Goal: Task Accomplishment & Management: Manage account settings

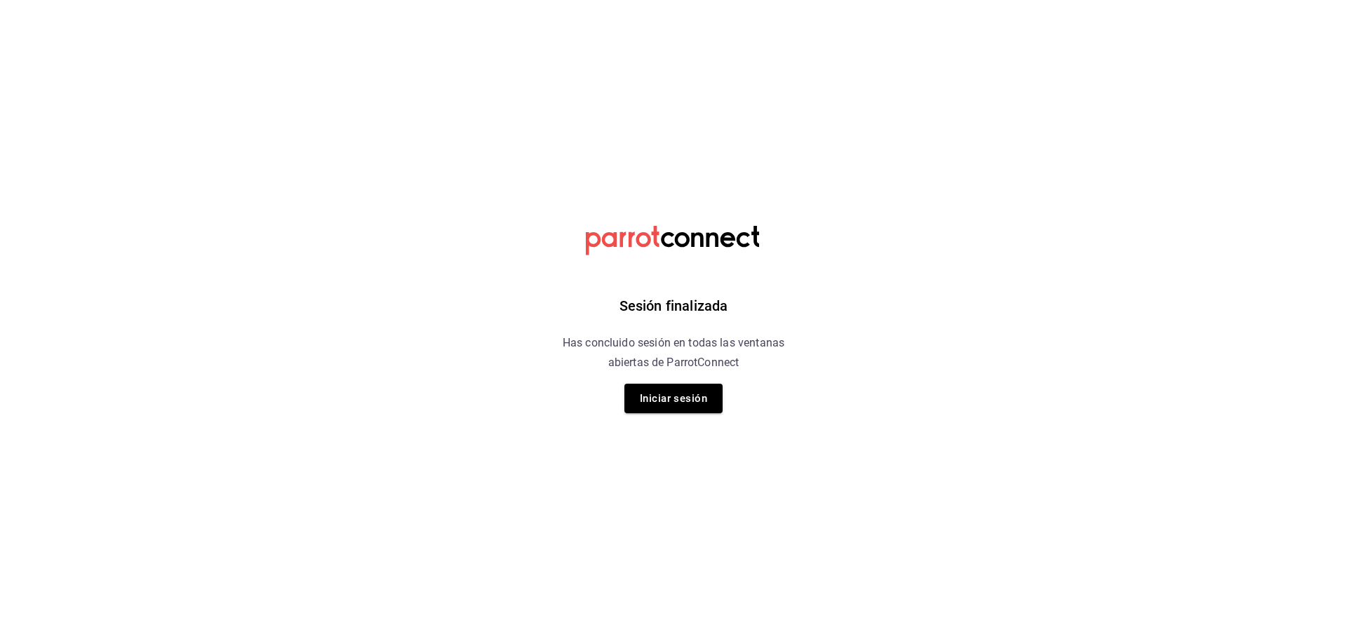
drag, startPoint x: 716, startPoint y: 399, endPoint x: 729, endPoint y: 405, distance: 14.5
click at [729, 405] on div "Sesión finalizada Has concluido sesión en todas las ventanas abiertas de Parrot…" at bounding box center [674, 319] width 354 height 639
click at [689, 394] on button "Iniciar sesión" at bounding box center [673, 398] width 98 height 29
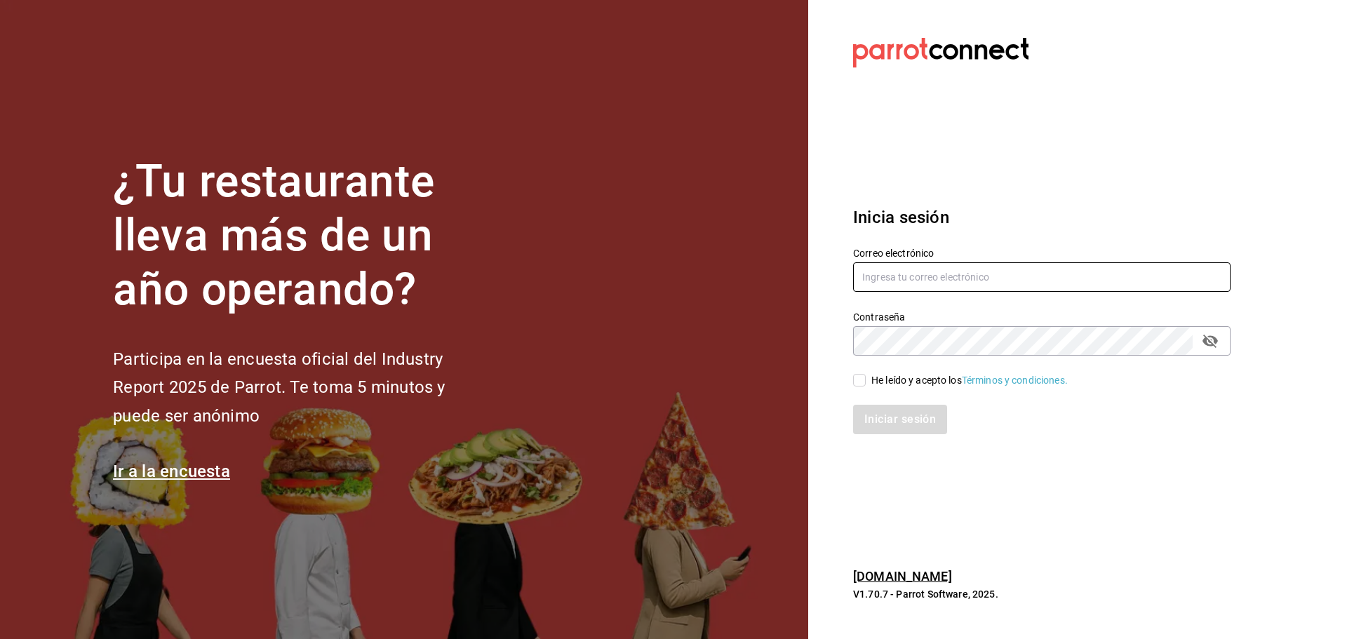
type input "[EMAIL_ADDRESS][DOMAIN_NAME]"
click at [1224, 347] on div "Contraseña" at bounding box center [1041, 340] width 377 height 29
click at [1217, 342] on icon "passwordField" at bounding box center [1210, 341] width 15 height 13
click at [865, 383] on input "He leído y acepto los Términos y condiciones." at bounding box center [859, 380] width 13 height 13
checkbox input "true"
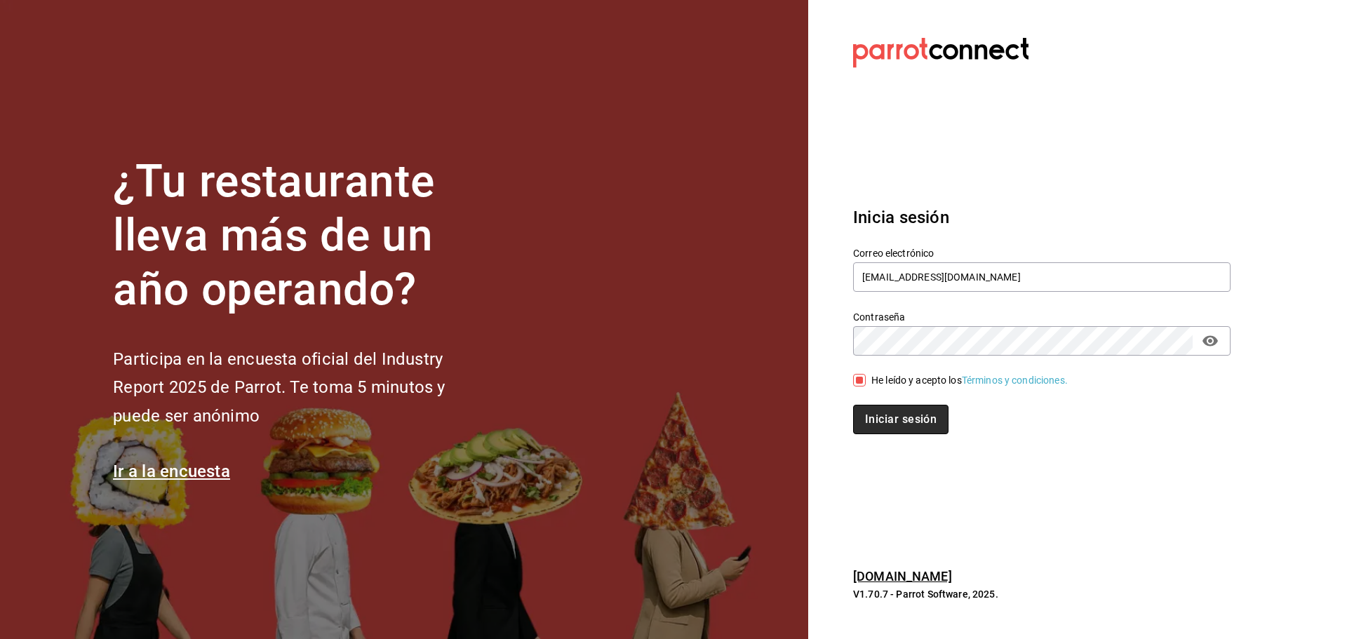
click at [892, 409] on button "Iniciar sesión" at bounding box center [900, 419] width 95 height 29
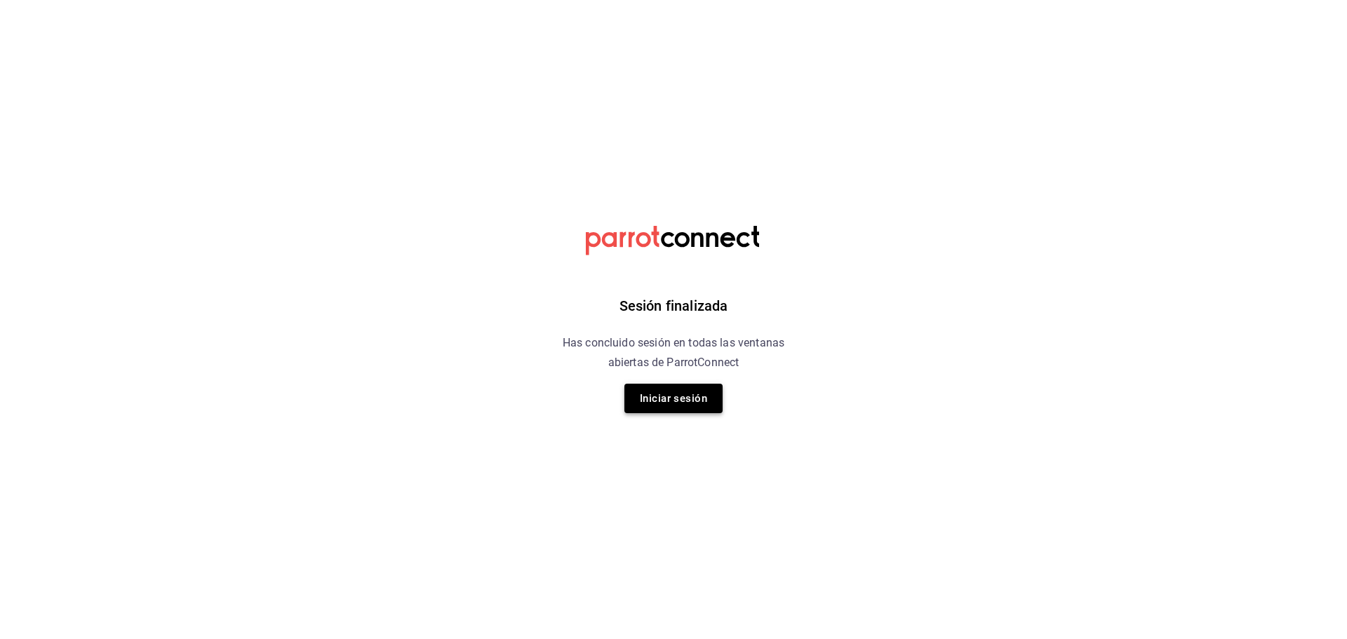
click at [689, 405] on button "Iniciar sesión" at bounding box center [673, 398] width 98 height 29
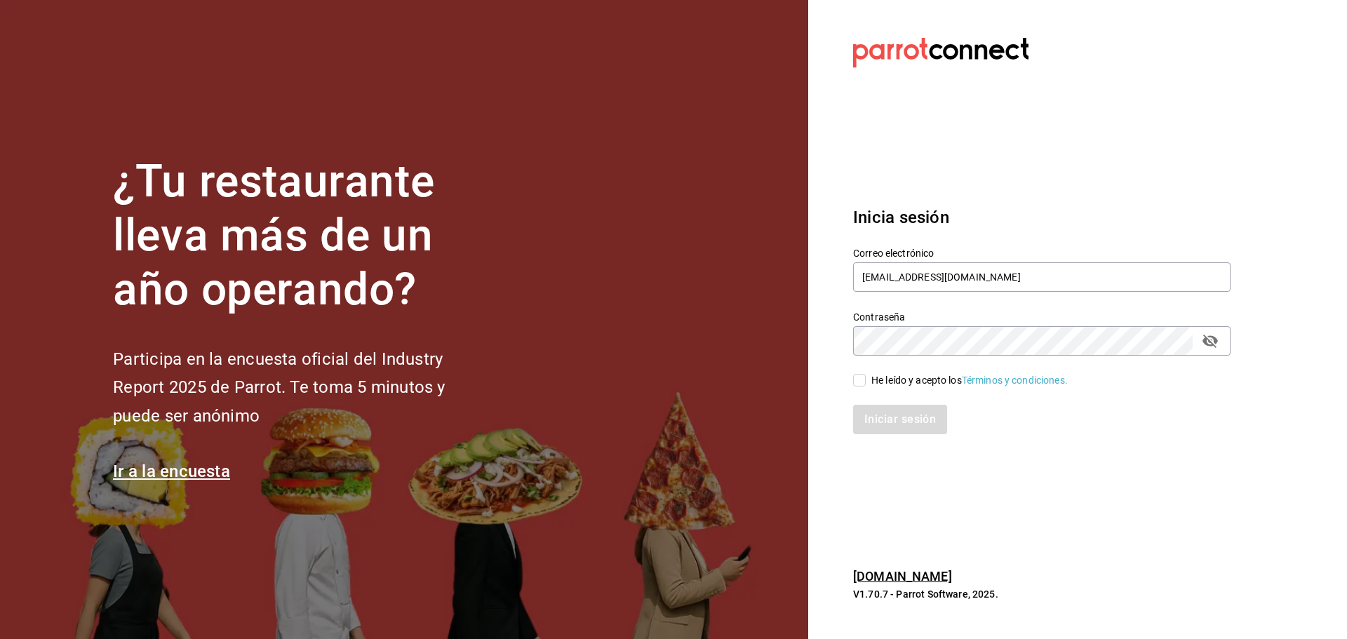
click at [850, 377] on div "He leído y acepto los Términos y condiciones." at bounding box center [1033, 372] width 394 height 32
click at [864, 380] on input "He leído y acepto los Términos y condiciones." at bounding box center [859, 380] width 13 height 13
checkbox input "true"
click at [890, 417] on button "Iniciar sesión" at bounding box center [900, 419] width 95 height 29
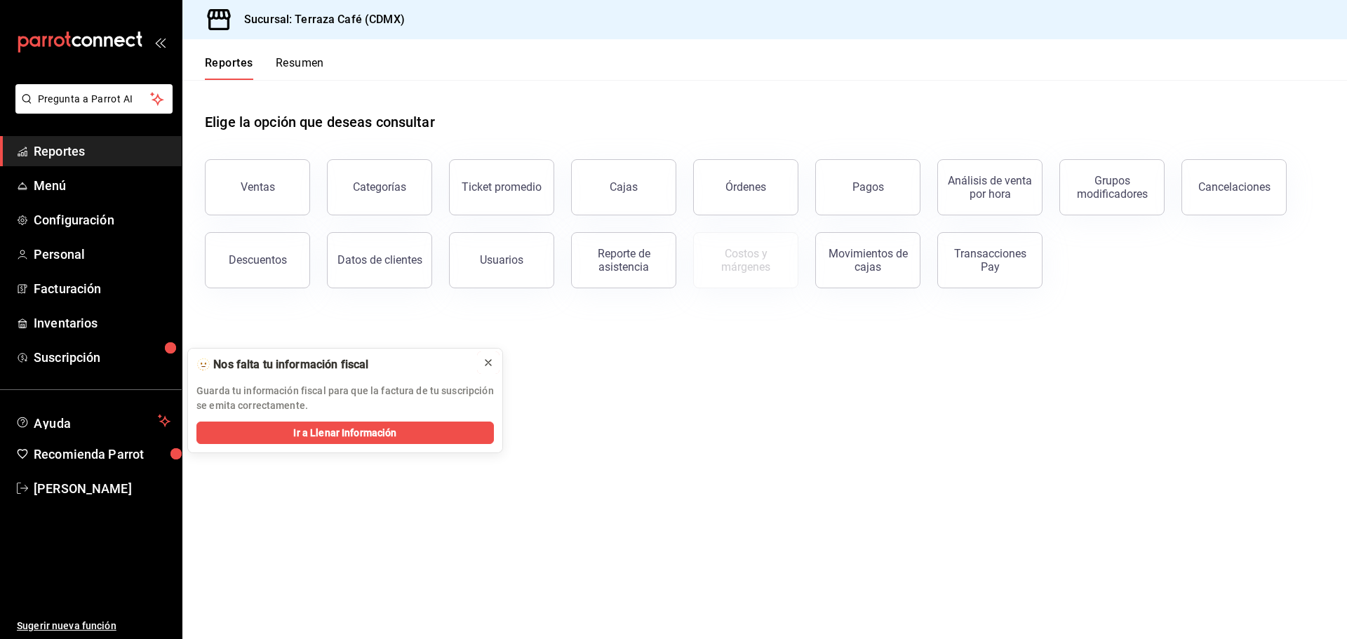
click at [491, 363] on icon at bounding box center [488, 362] width 11 height 11
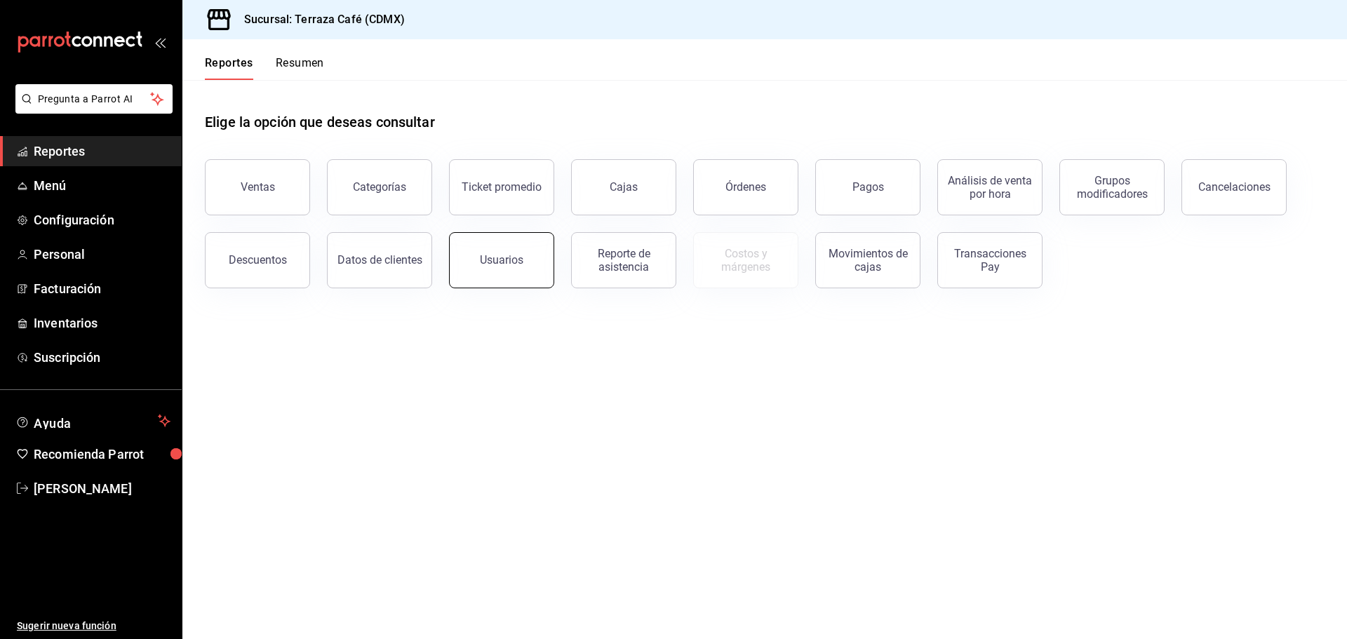
click at [488, 264] on div "Usuarios" at bounding box center [502, 259] width 44 height 13
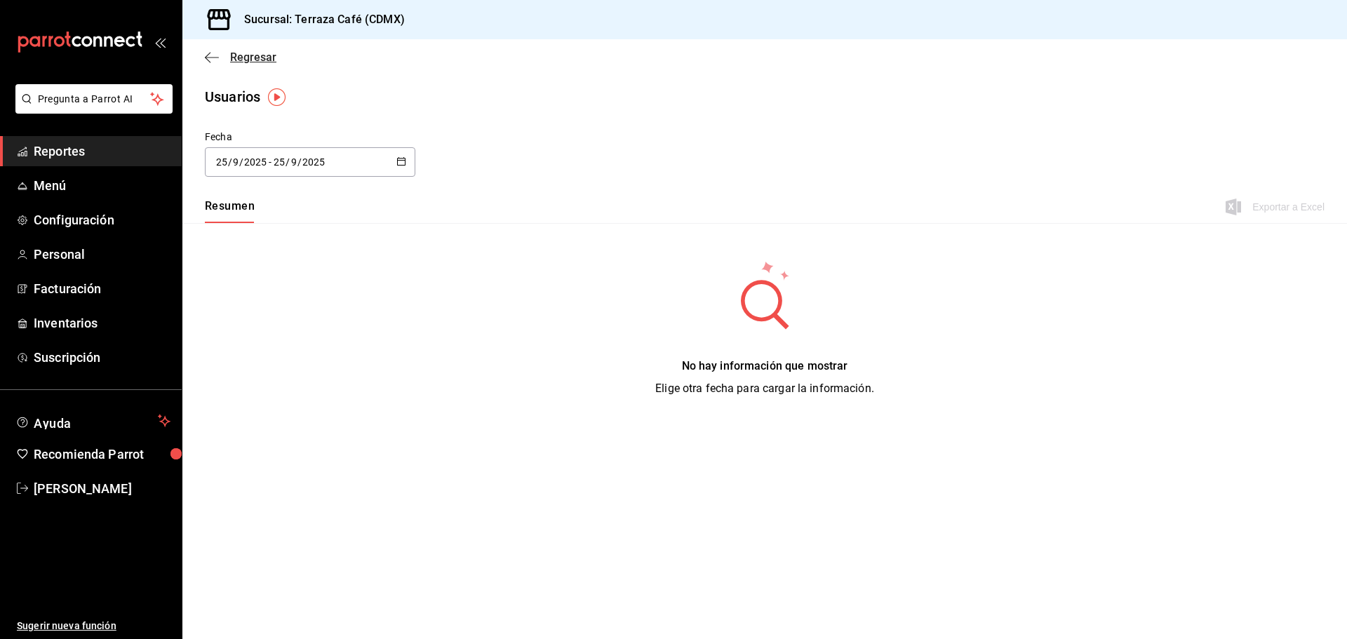
click at [212, 60] on icon "button" at bounding box center [212, 57] width 14 height 13
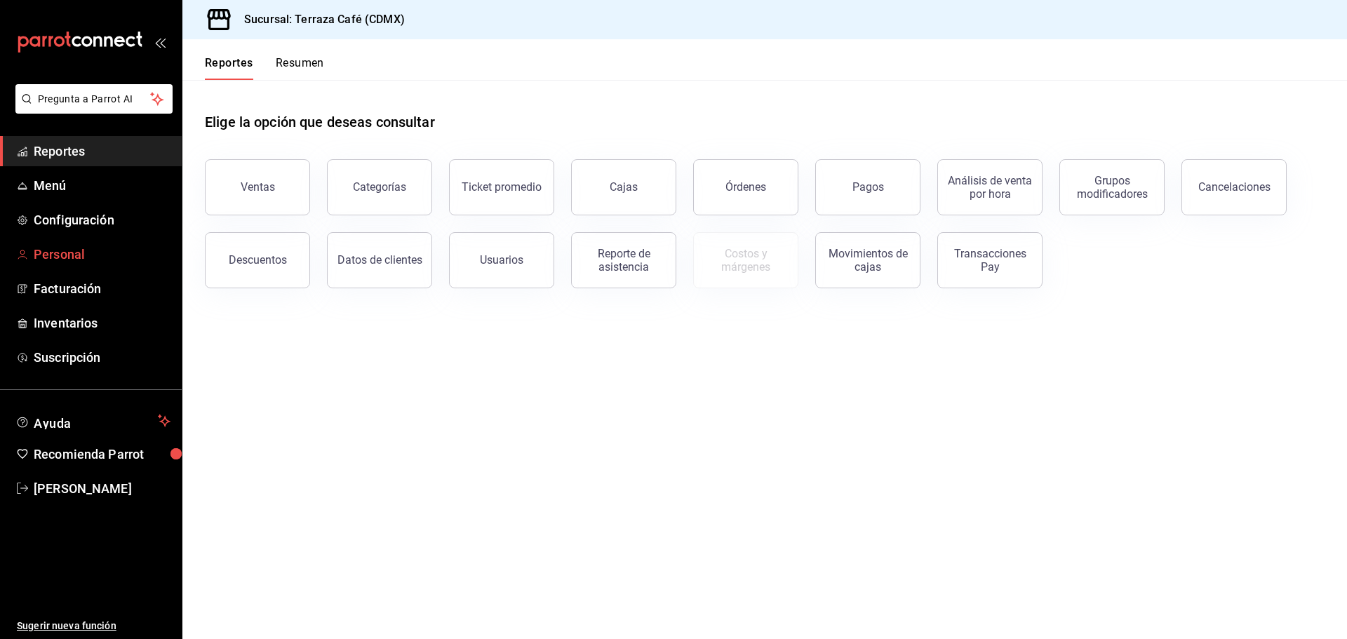
click at [102, 250] on span "Personal" at bounding box center [102, 254] width 137 height 19
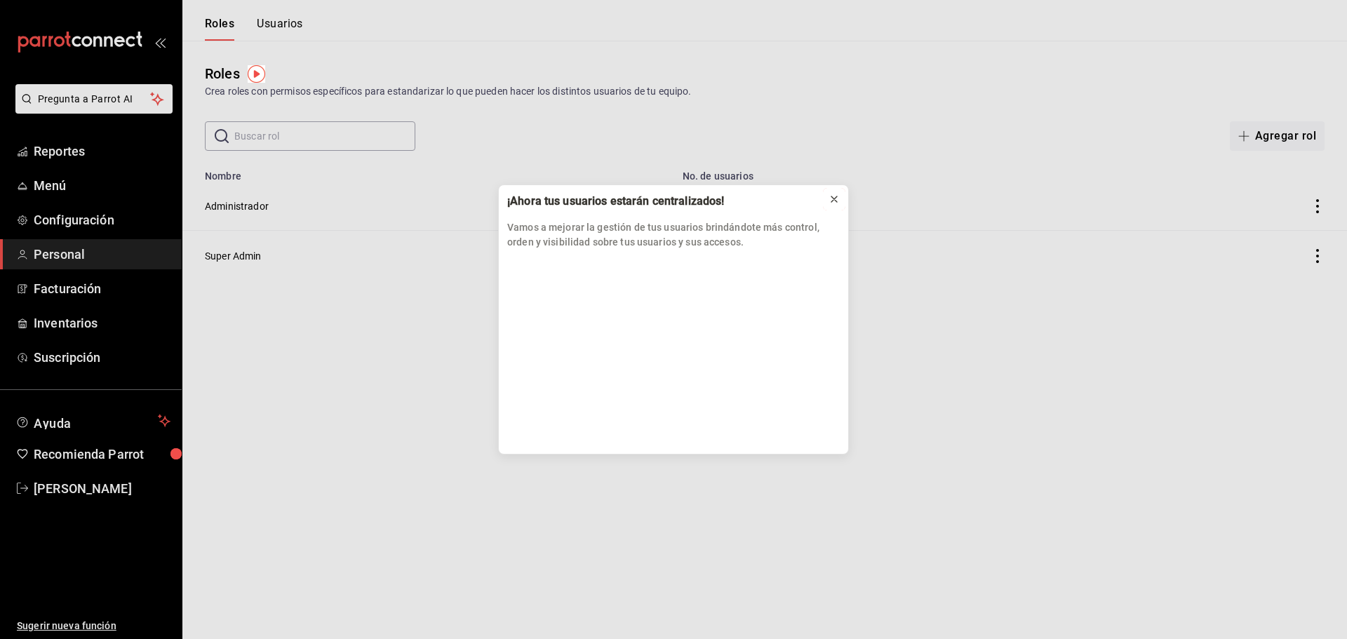
click at [832, 199] on icon at bounding box center [834, 199] width 11 height 11
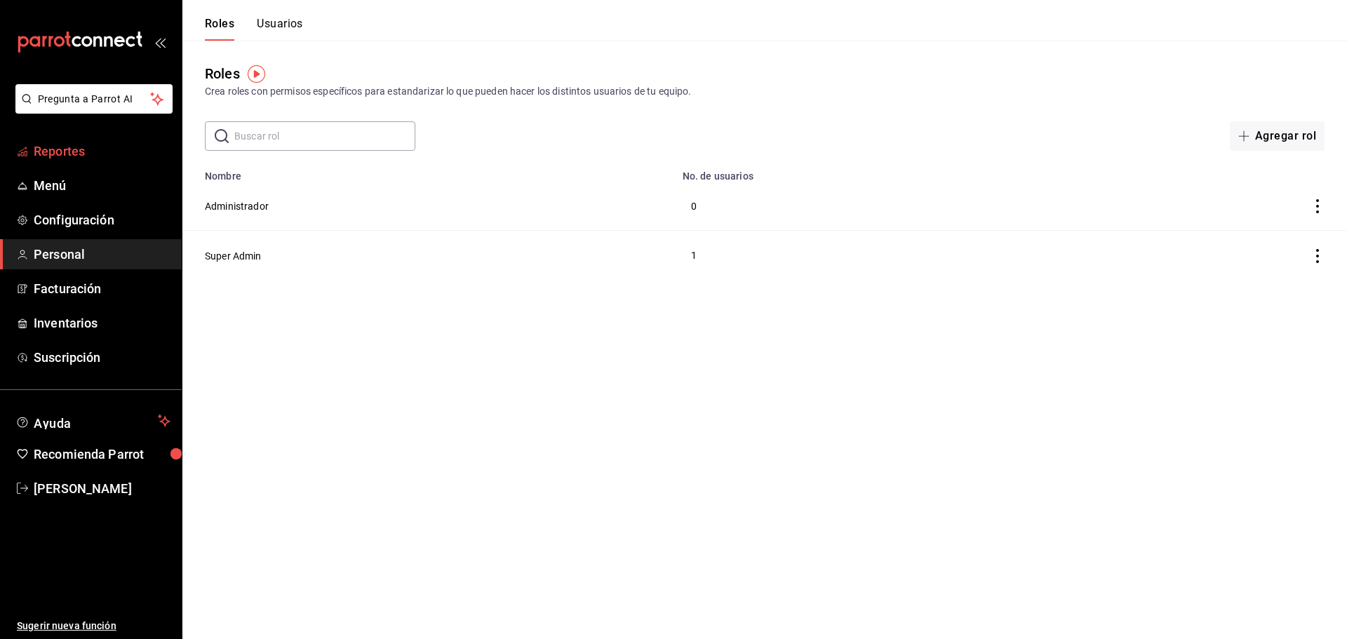
click at [51, 149] on span "Reportes" at bounding box center [102, 151] width 137 height 19
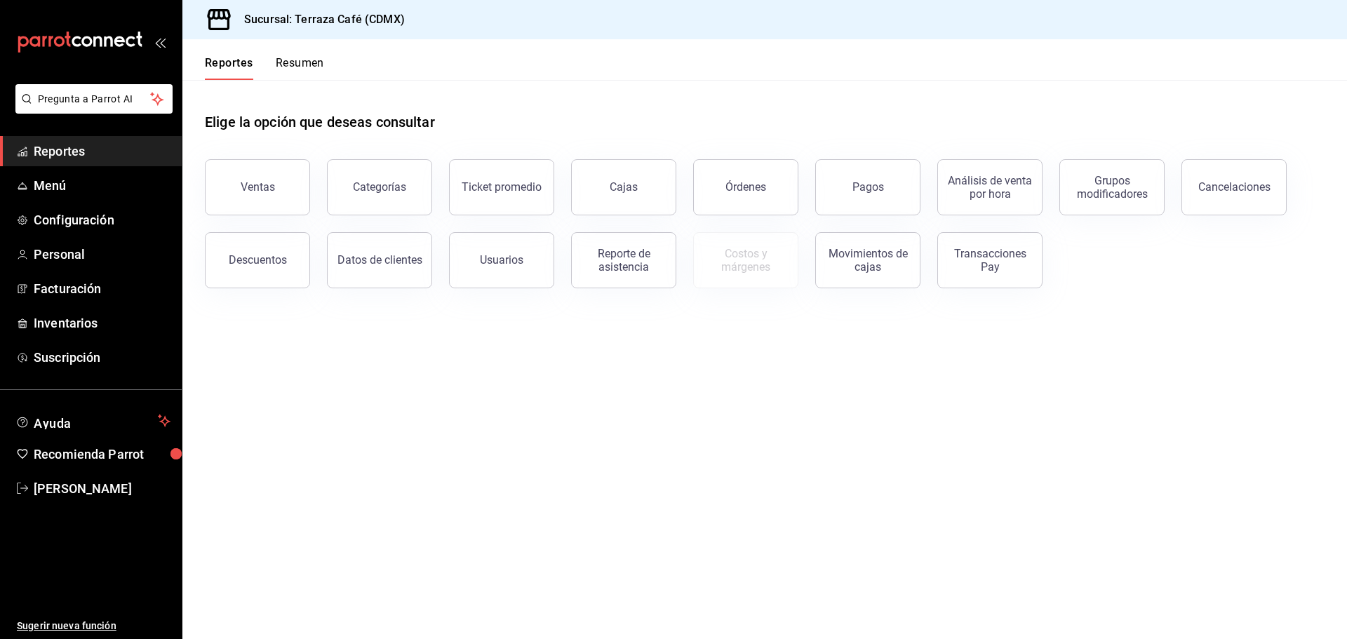
click at [255, 63] on div "Reportes Resumen" at bounding box center [264, 68] width 119 height 24
click at [288, 73] on button "Resumen" at bounding box center [300, 68] width 48 height 24
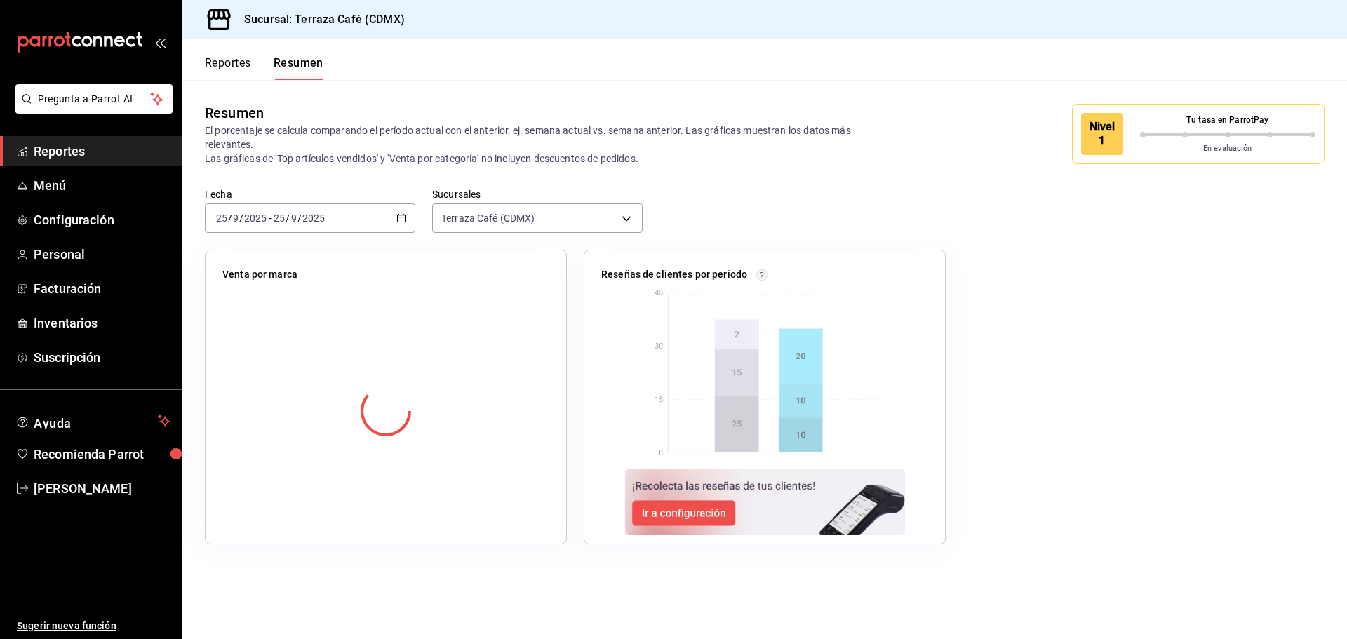
click at [229, 65] on button "Reportes" at bounding box center [228, 68] width 46 height 24
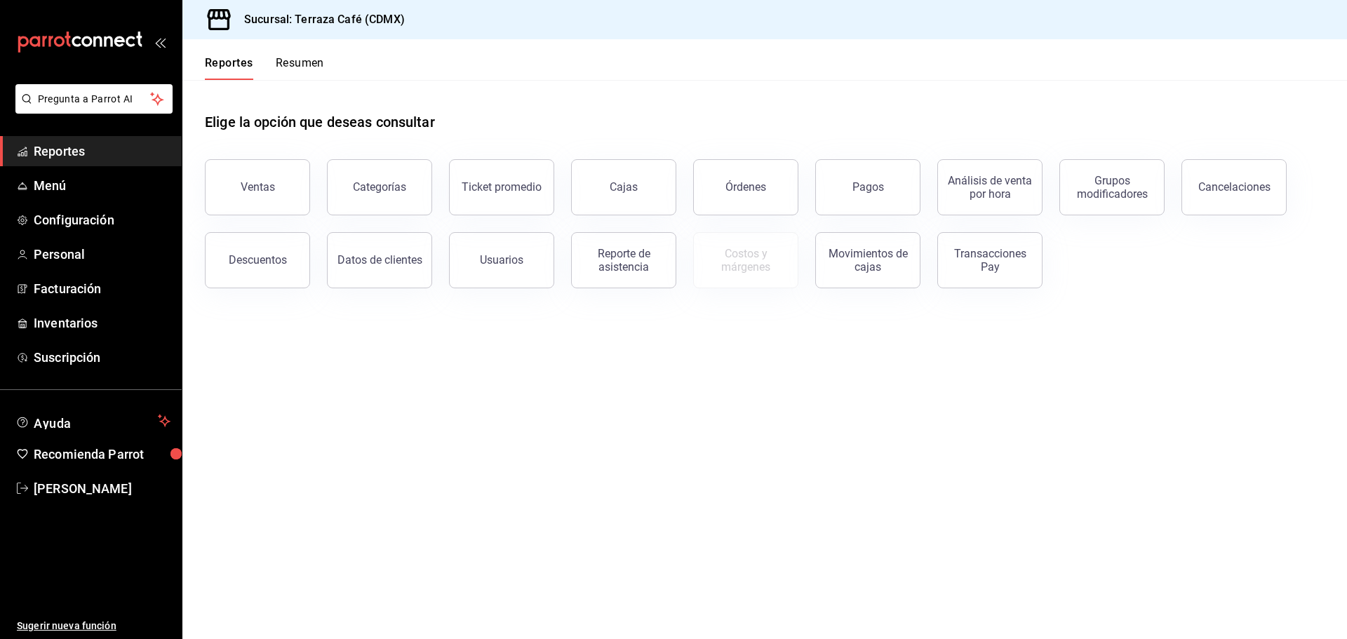
click at [88, 154] on span "Reportes" at bounding box center [102, 151] width 137 height 19
click at [69, 194] on span "Menú" at bounding box center [102, 185] width 137 height 19
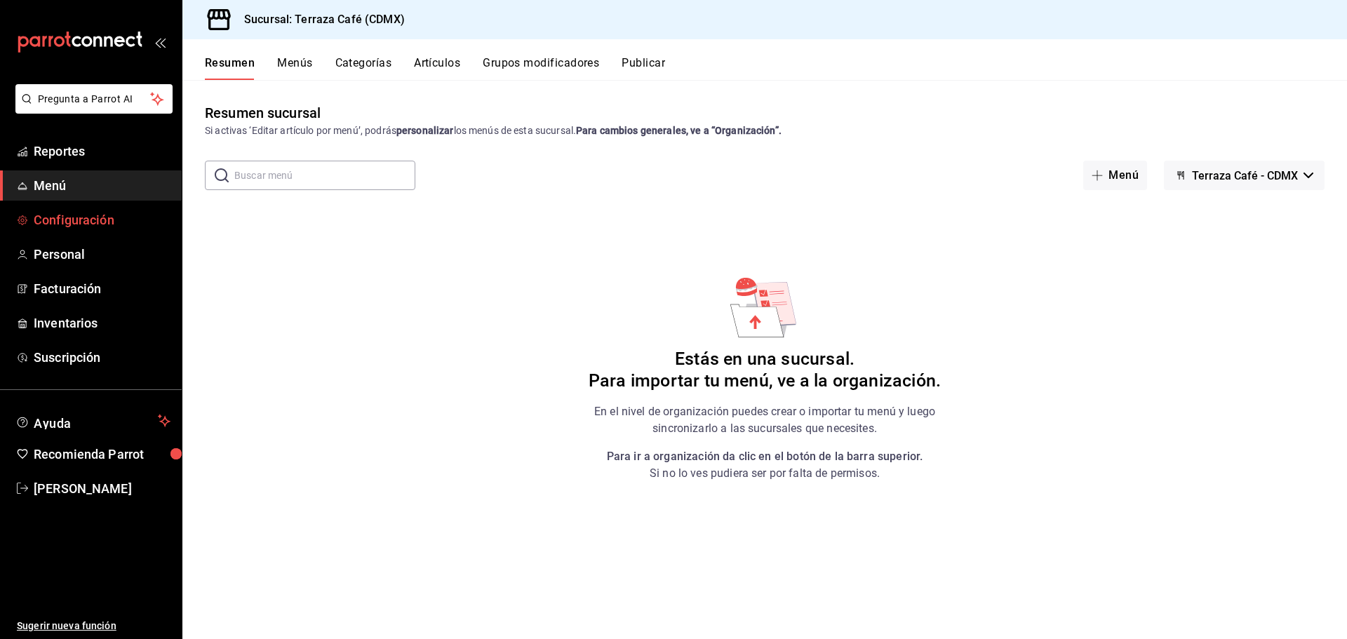
click at [74, 212] on span "Configuración" at bounding box center [102, 219] width 137 height 19
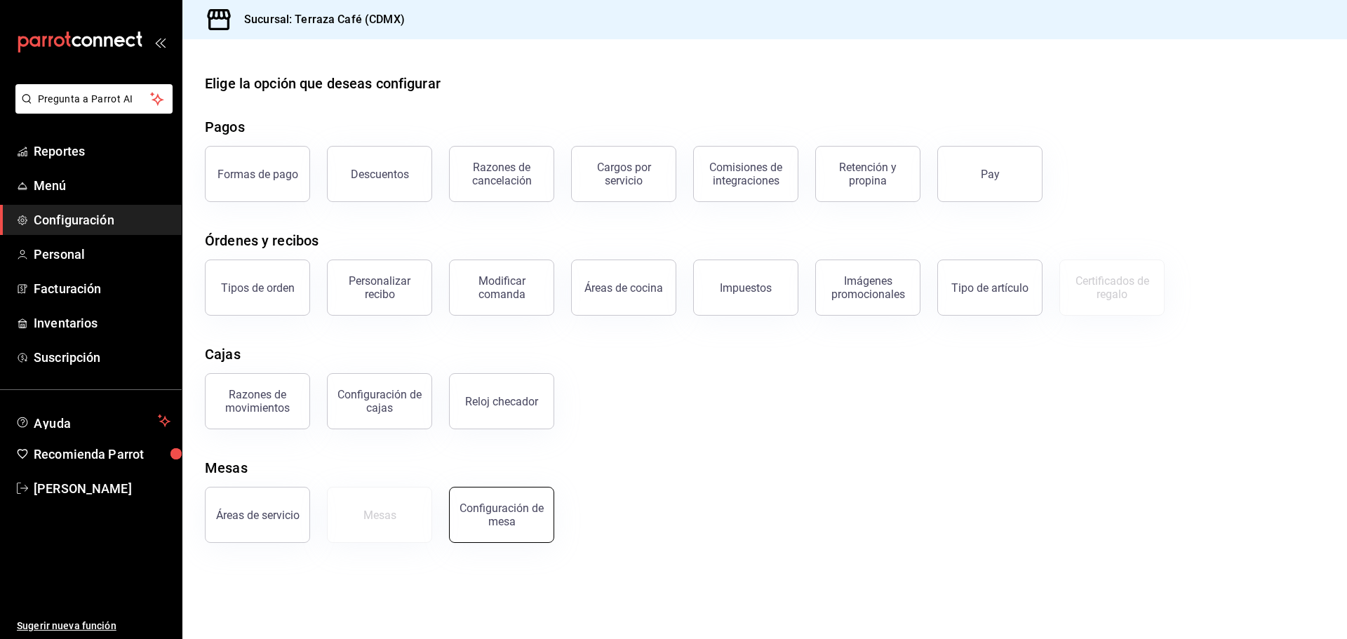
click at [519, 506] on div "Configuración de mesa" at bounding box center [501, 515] width 87 height 27
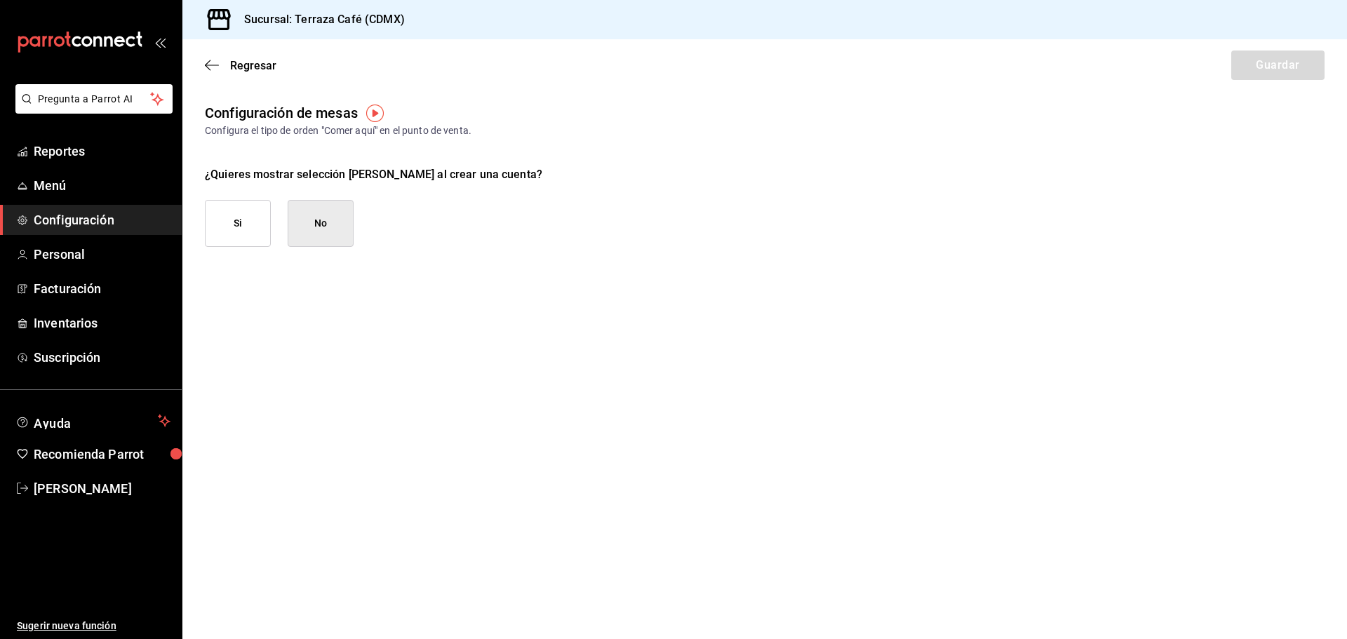
click at [371, 106] on img "button" at bounding box center [375, 114] width 18 height 18
click at [375, 174] on span "Ir a video" at bounding box center [374, 172] width 41 height 15
click at [202, 69] on div "Regresar Guardar" at bounding box center [764, 65] width 1165 height 52
click at [214, 66] on icon "button" at bounding box center [212, 65] width 14 height 13
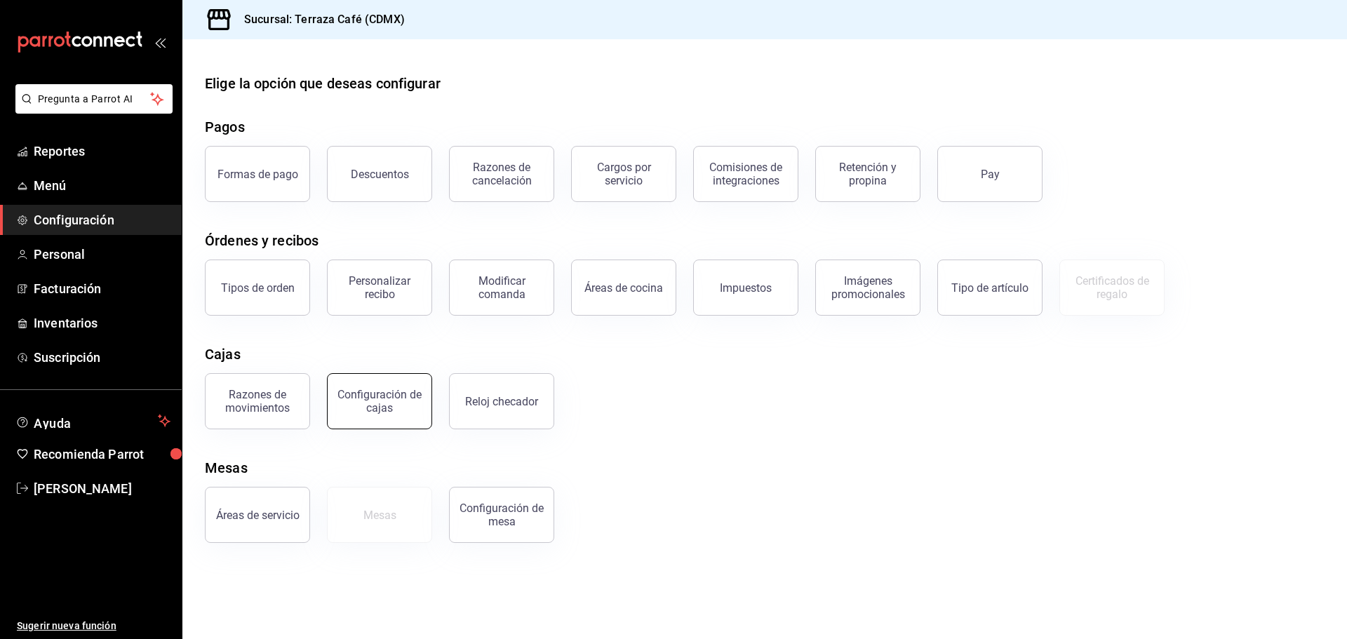
click at [361, 417] on button "Configuración de cajas" at bounding box center [379, 401] width 105 height 56
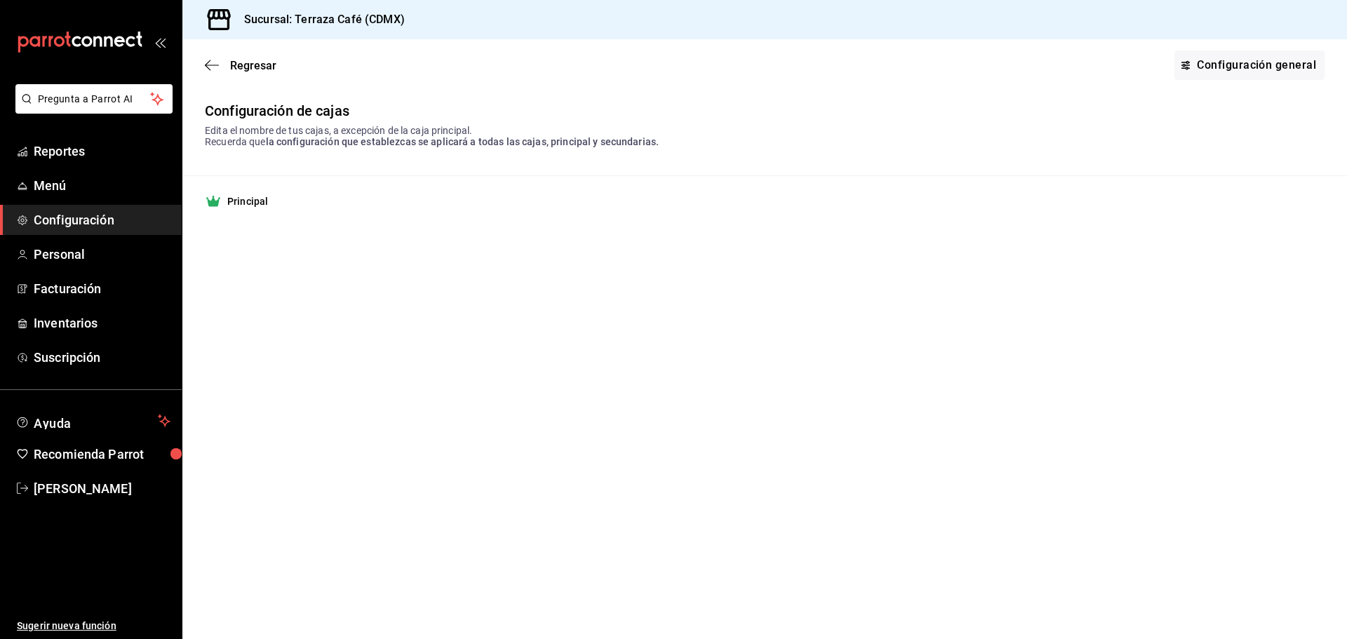
click at [249, 202] on strong "Principal" at bounding box center [247, 201] width 41 height 14
drag, startPoint x: 347, startPoint y: 137, endPoint x: 501, endPoint y: 132, distance: 153.7
click at [520, 131] on div "Edita el nombre de tus cajas, a excepción de la caja principal. Recuerda que la…" at bounding box center [765, 136] width 1120 height 22
click at [223, 67] on span "Regresar" at bounding box center [241, 65] width 72 height 13
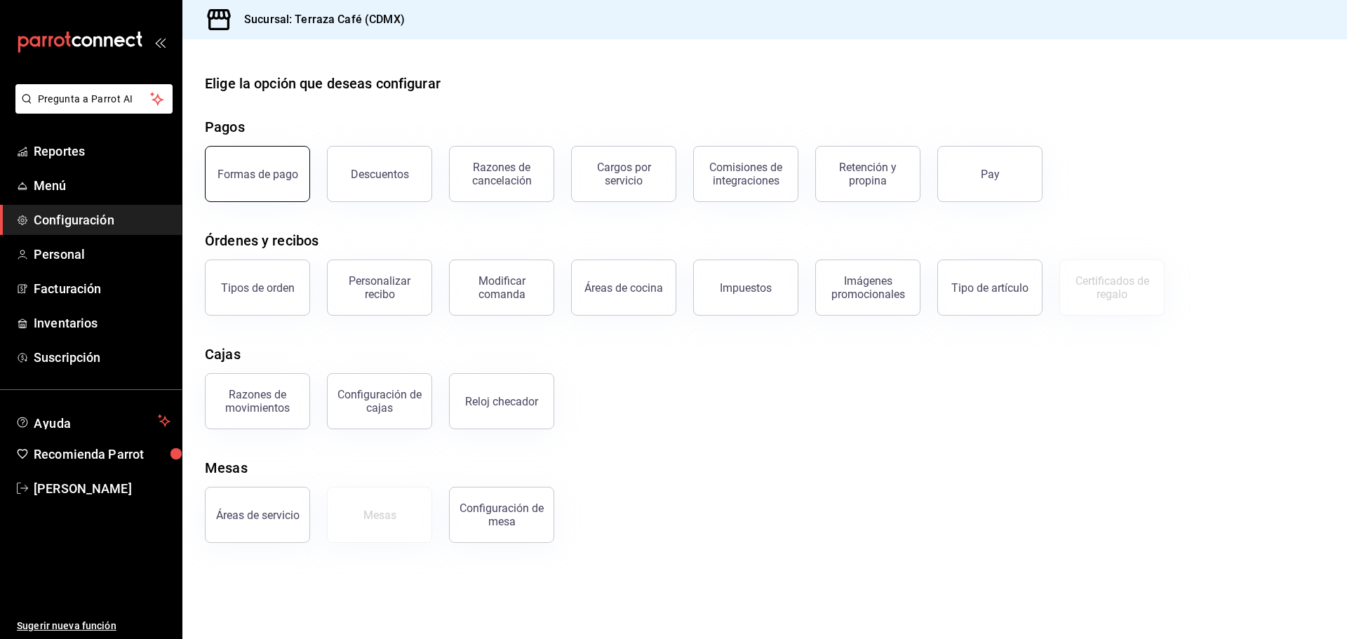
click at [283, 179] on div "Formas de pago" at bounding box center [258, 174] width 81 height 13
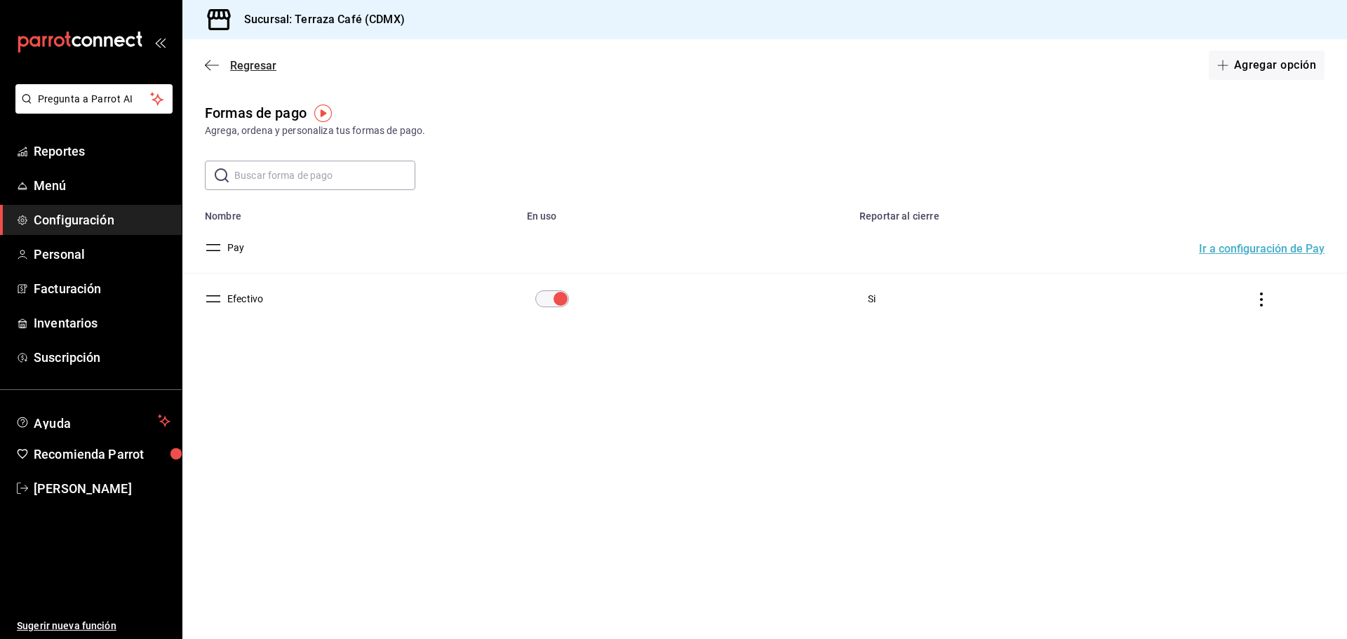
click at [215, 64] on icon "button" at bounding box center [212, 65] width 14 height 13
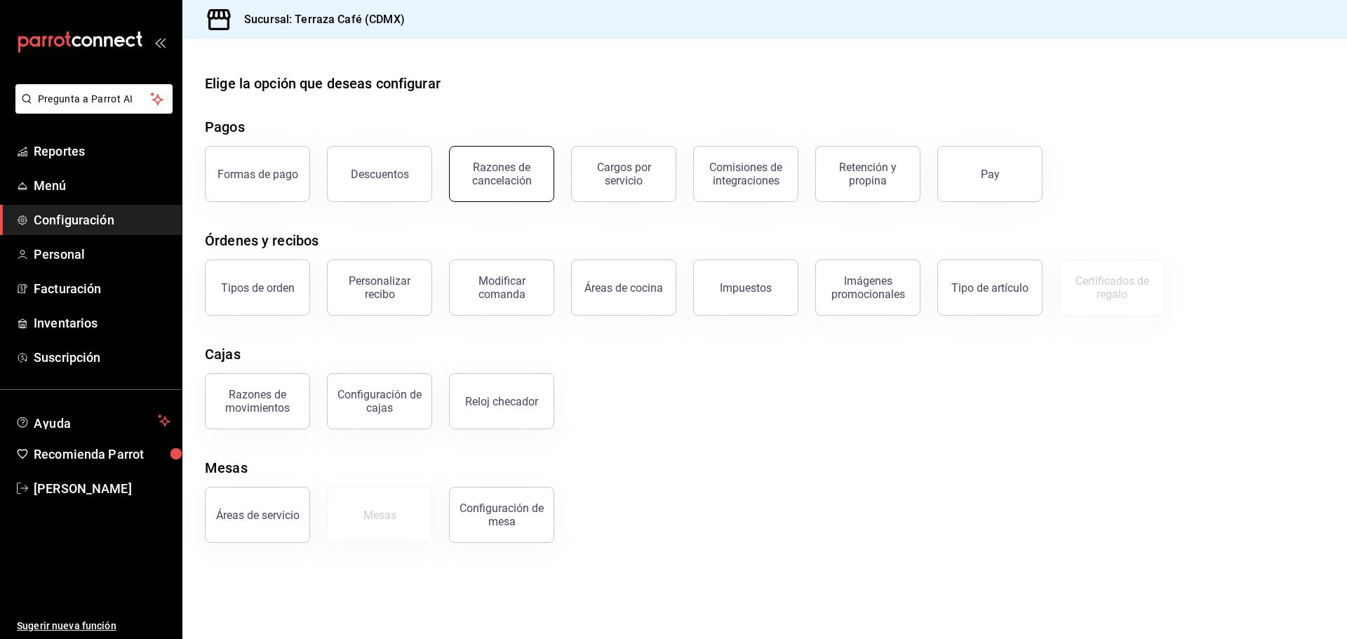
click at [476, 173] on div "Razones de cancelación" at bounding box center [501, 174] width 87 height 27
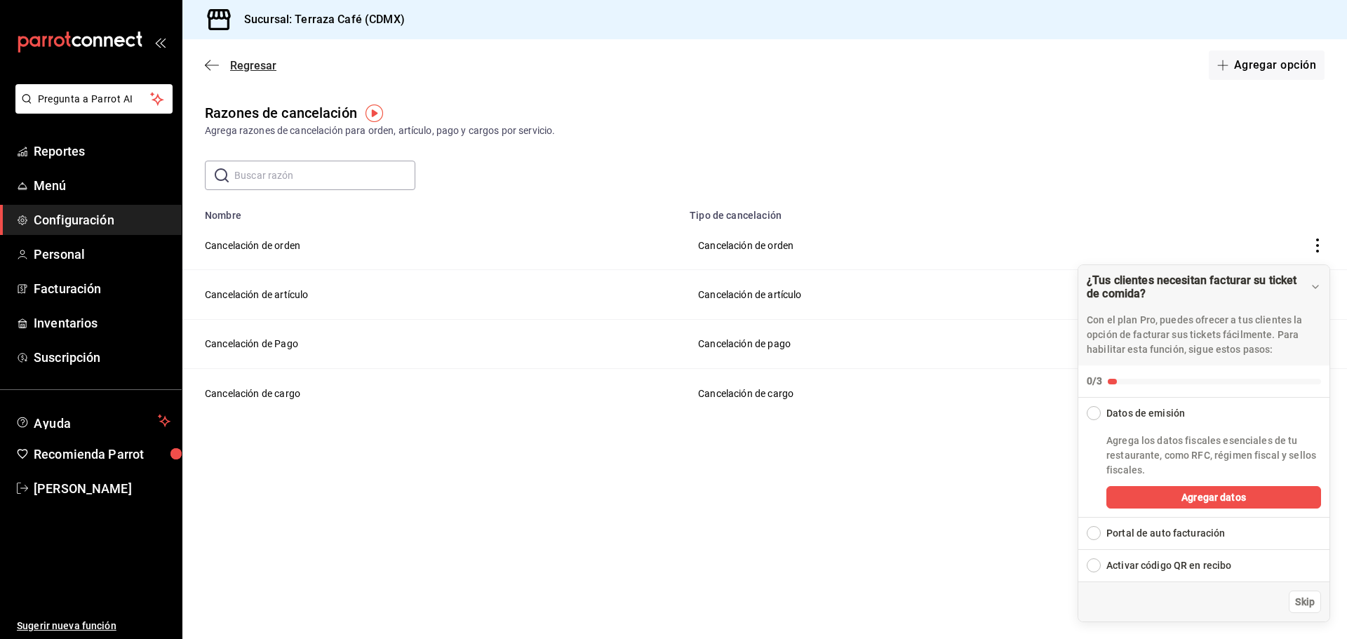
drag, startPoint x: 195, startPoint y: 65, endPoint x: 206, endPoint y: 62, distance: 11.8
click at [197, 64] on div "Regresar Agregar opción" at bounding box center [764, 65] width 1165 height 52
click at [208, 61] on icon "button" at bounding box center [212, 65] width 14 height 13
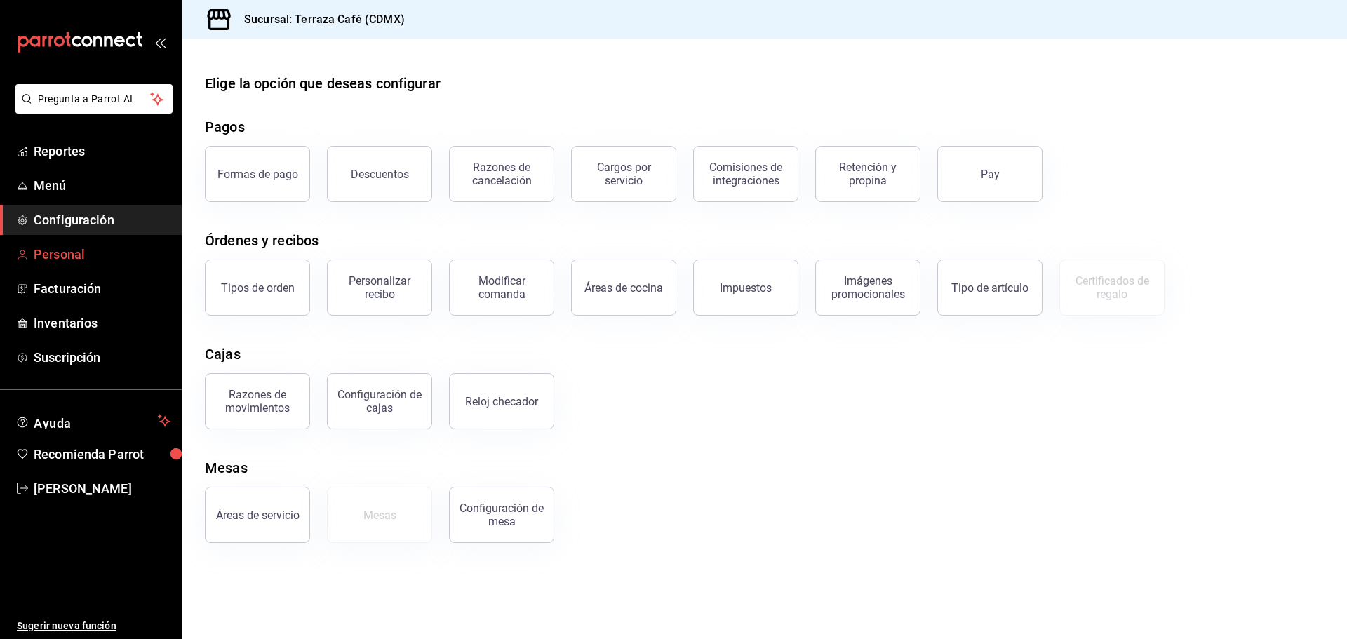
click at [71, 244] on link "Personal" at bounding box center [91, 254] width 182 height 30
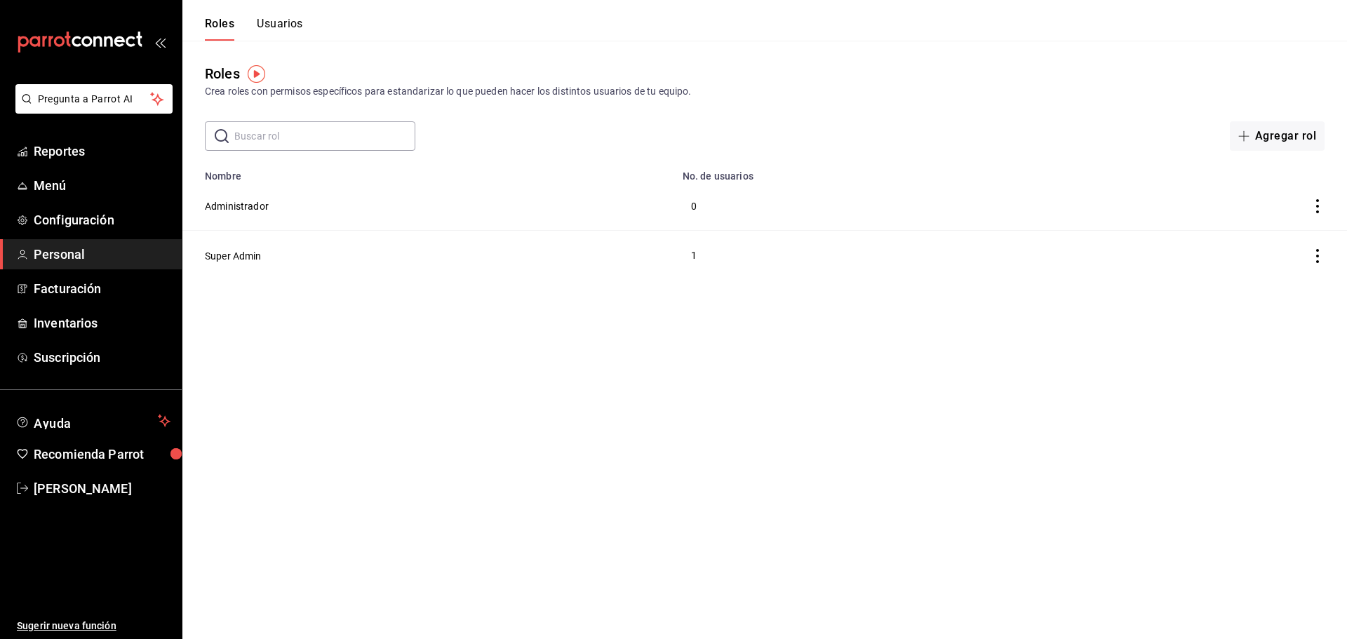
click at [222, 244] on td "Super Admin" at bounding box center [428, 255] width 492 height 49
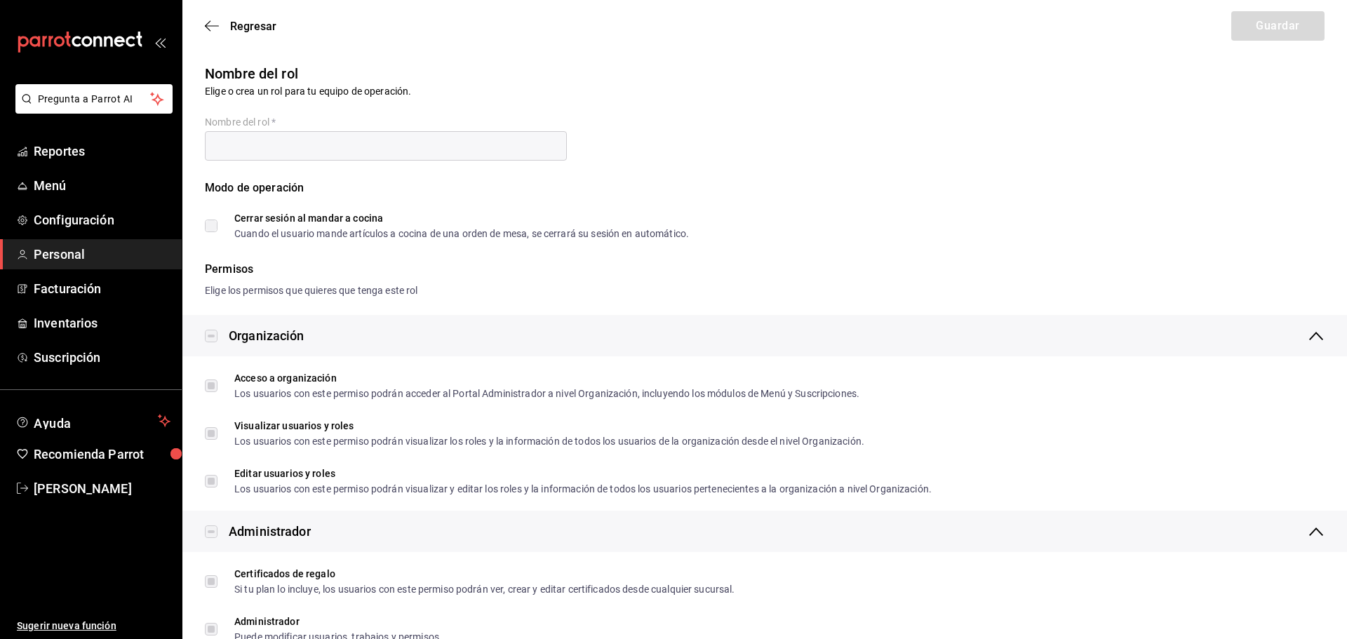
type input "Super Admin"
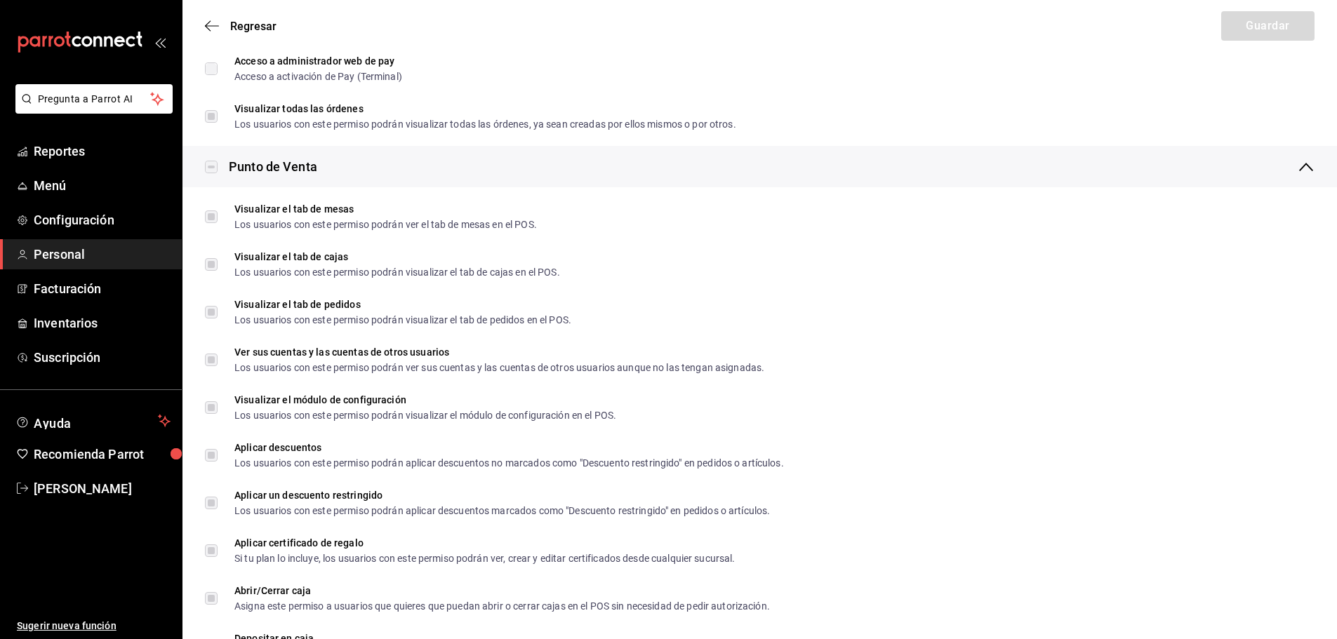
scroll to position [1403, 0]
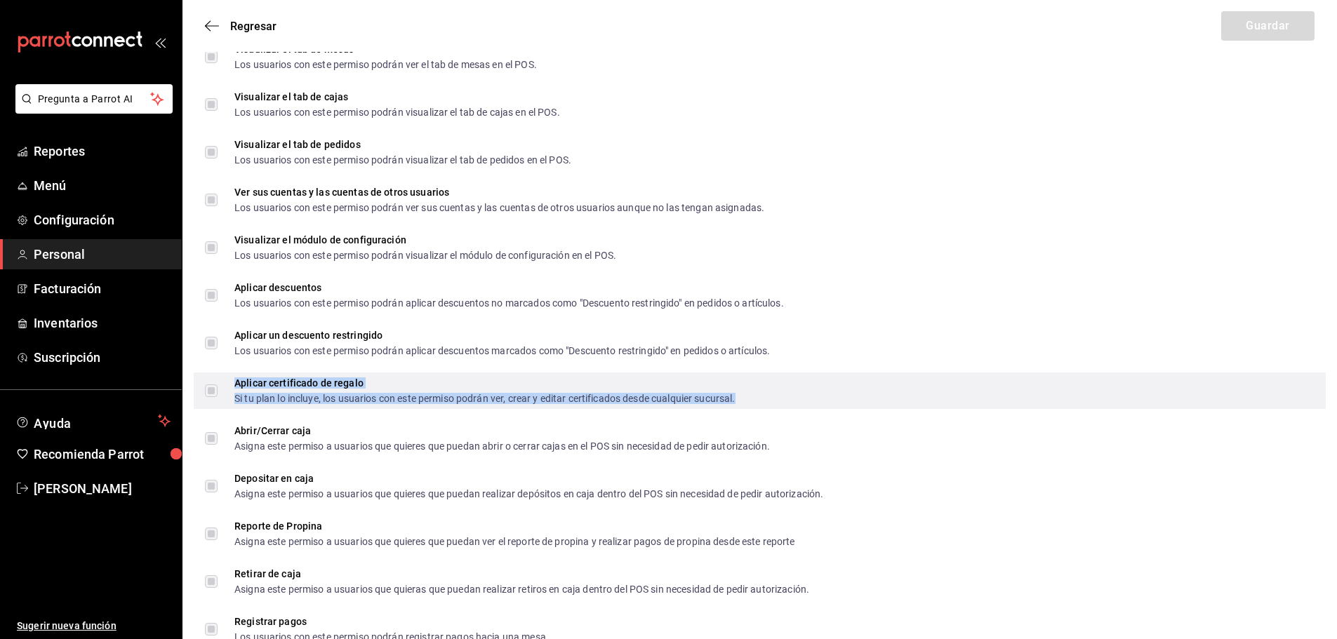
click at [314, 384] on div "Aplicar certificado de regalo" at bounding box center [484, 383] width 501 height 10
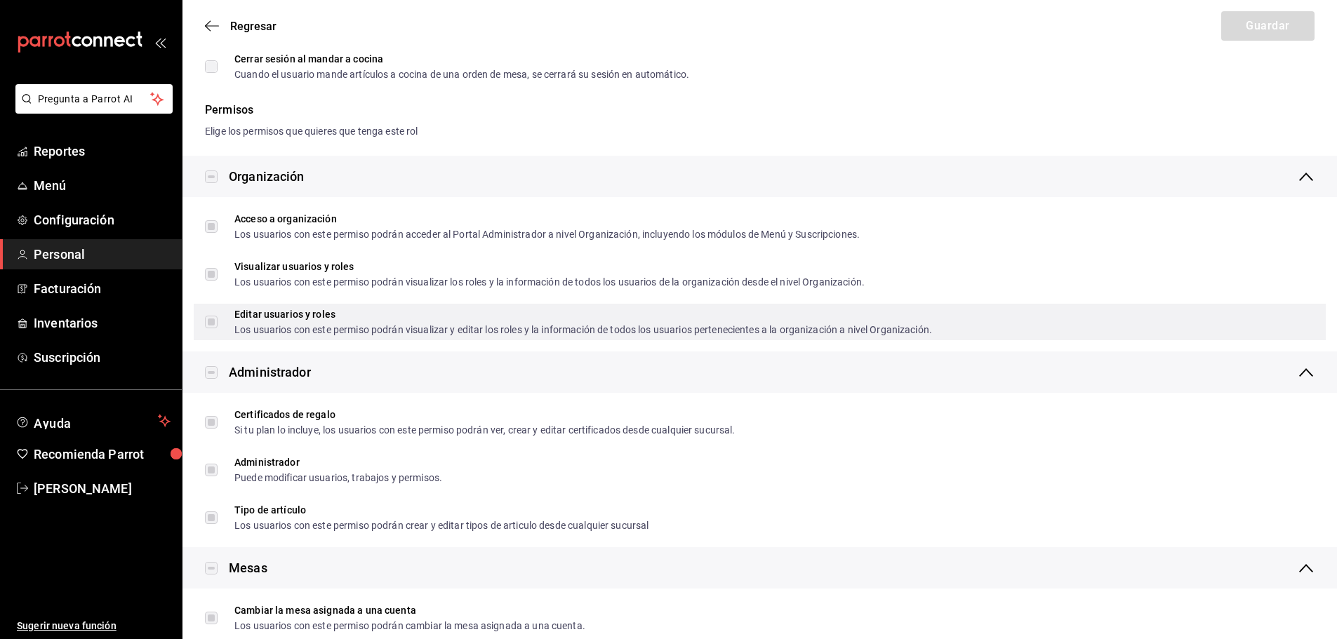
scroll to position [140, 0]
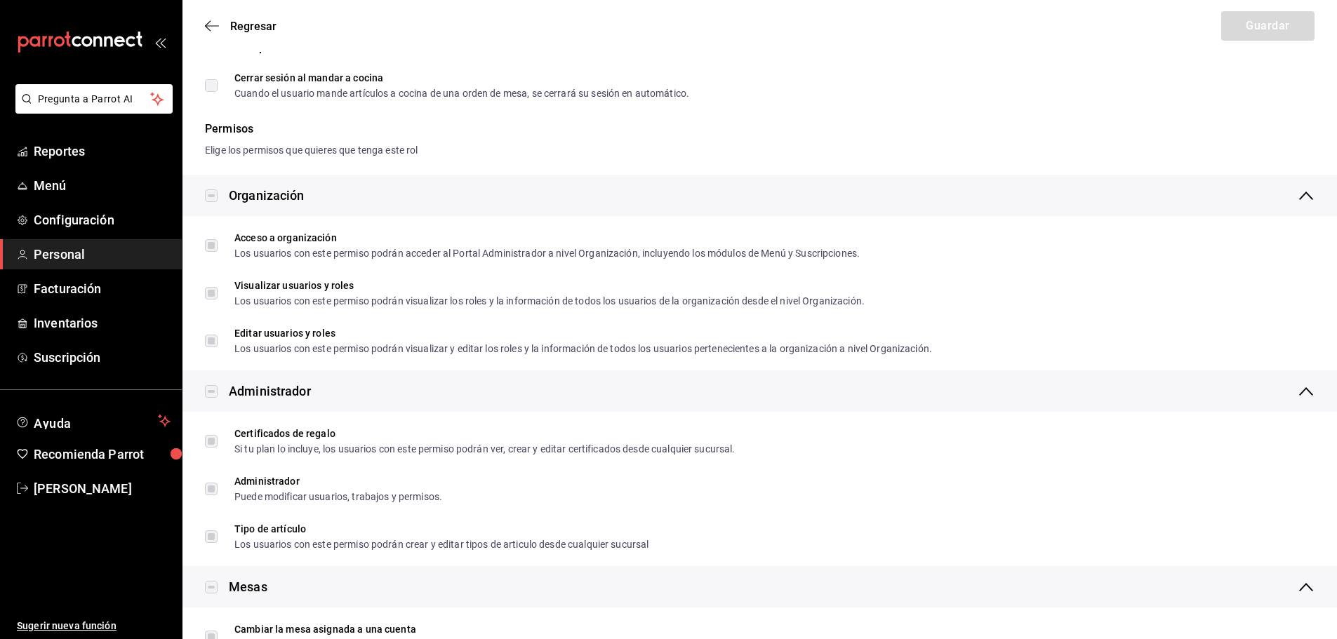
click at [201, 25] on div "Regresar Guardar" at bounding box center [759, 26] width 1154 height 52
click at [203, 25] on div "Regresar Guardar" at bounding box center [759, 26] width 1154 height 52
click at [215, 26] on icon "button" at bounding box center [212, 25] width 14 height 1
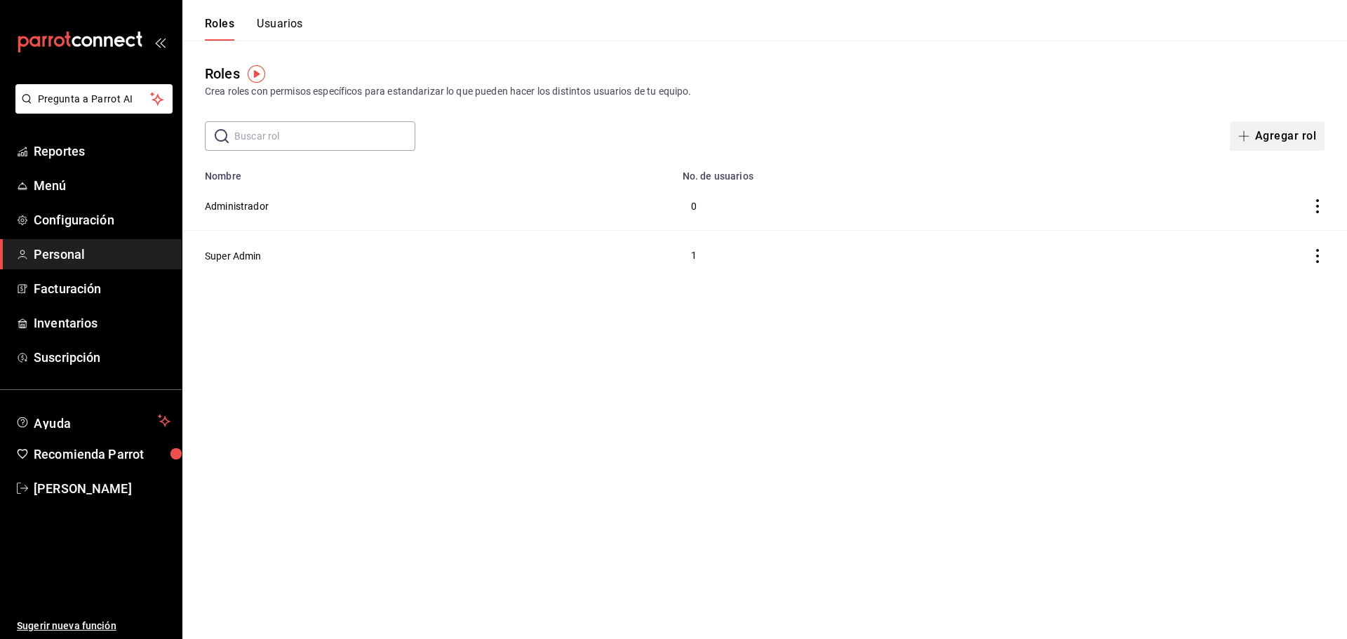
click at [1267, 125] on button "Agregar rol" at bounding box center [1277, 135] width 95 height 29
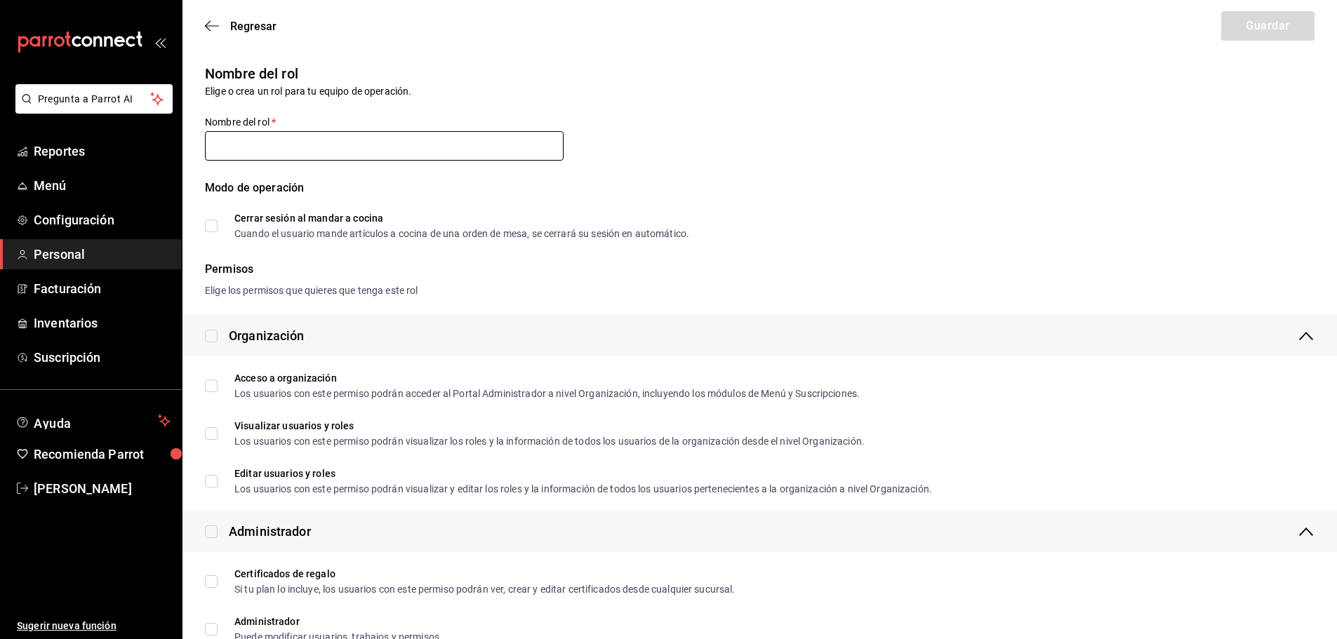
click at [298, 142] on input "text" at bounding box center [384, 145] width 359 height 29
click at [260, 152] on input "text" at bounding box center [384, 145] width 359 height 29
type input "GABRIELA"
click at [325, 159] on input "GABRIELA" at bounding box center [384, 145] width 359 height 29
drag, startPoint x: 290, startPoint y: 138, endPoint x: 193, endPoint y: 127, distance: 97.4
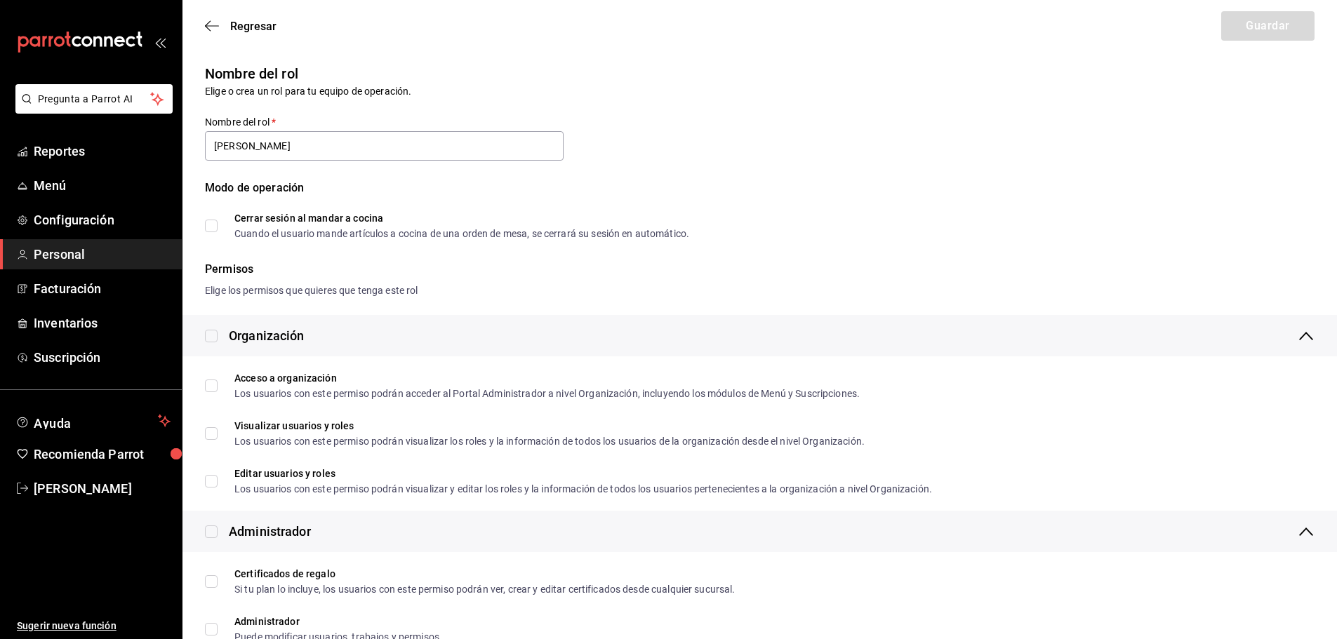
click at [193, 127] on div "Nombre del rol   * GABRIELA" at bounding box center [375, 131] width 375 height 64
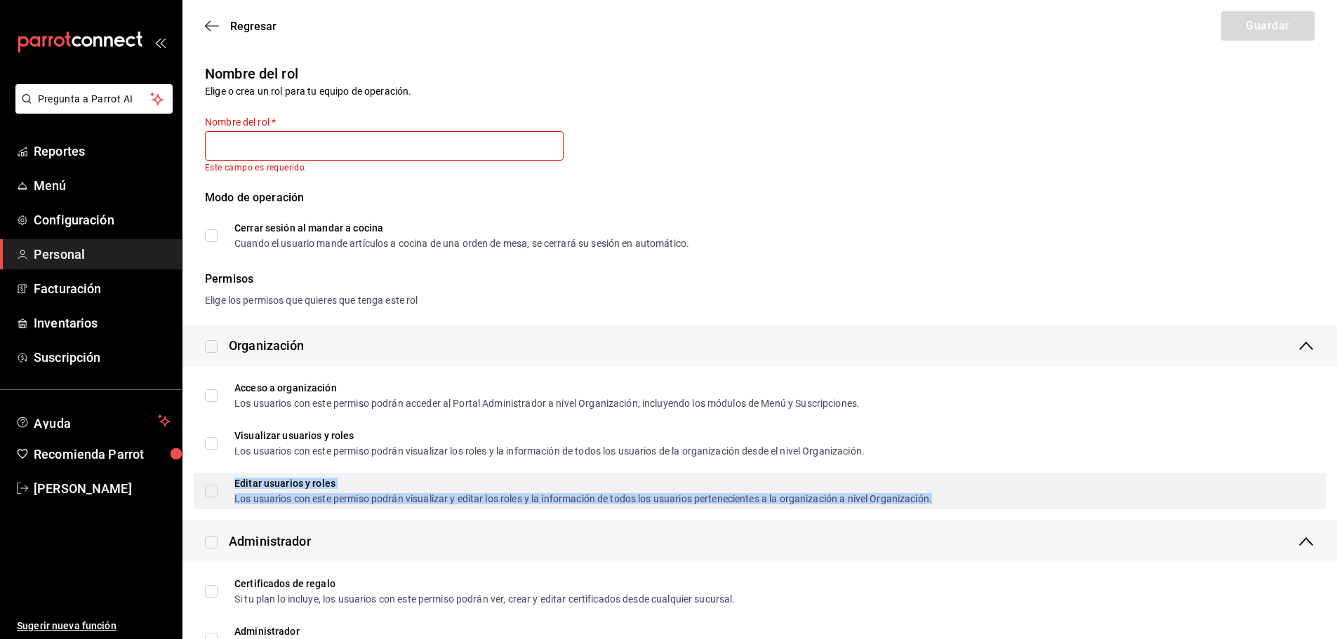
click at [282, 496] on div "Los usuarios con este permiso podrán visualizar y editar los roles y la informa…" at bounding box center [582, 499] width 697 height 10
click at [222, 490] on span "Editar usuarios y roles Los usuarios con este permiso podrán visualizar y edita…" at bounding box center [575, 491] width 714 height 25
click at [218, 490] on input "Editar usuarios y roles Los usuarios con este permiso podrán visualizar y edita…" at bounding box center [211, 491] width 13 height 13
click at [215, 492] on input "Editar usuarios y roles Los usuarios con este permiso podrán visualizar y edita…" at bounding box center [211, 491] width 13 height 13
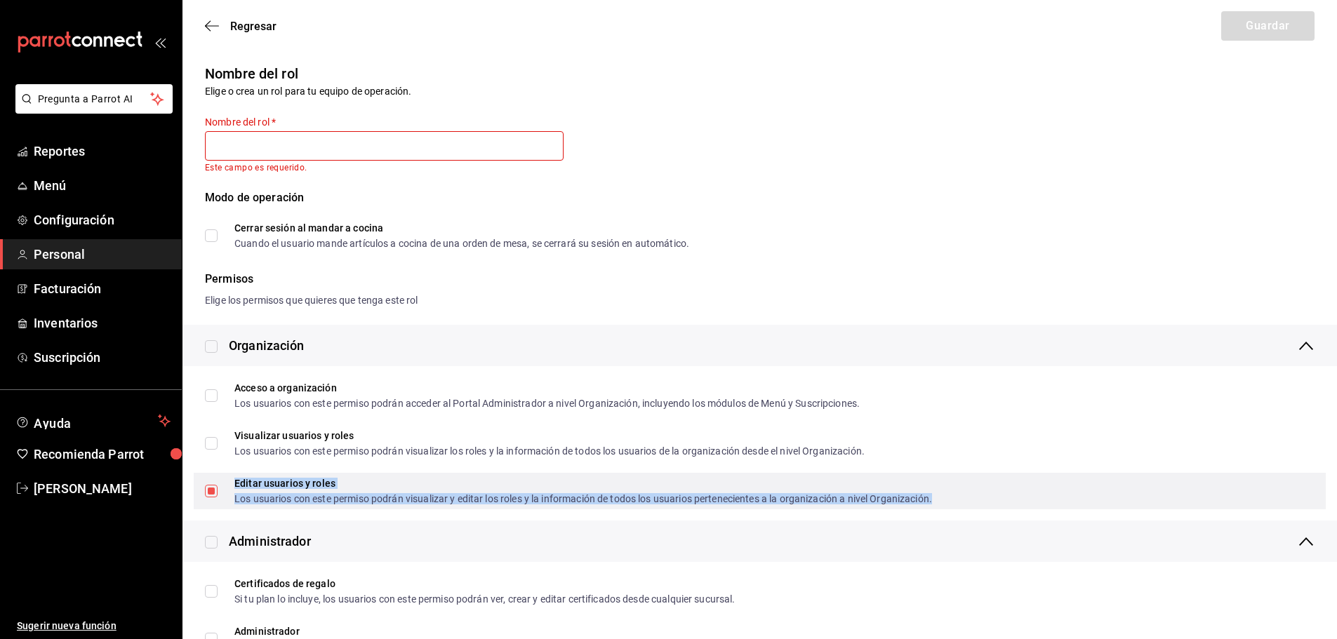
click at [215, 492] on input "Editar usuarios y roles Los usuarios con este permiso podrán visualizar y edita…" at bounding box center [211, 491] width 13 height 13
checkbox input "false"
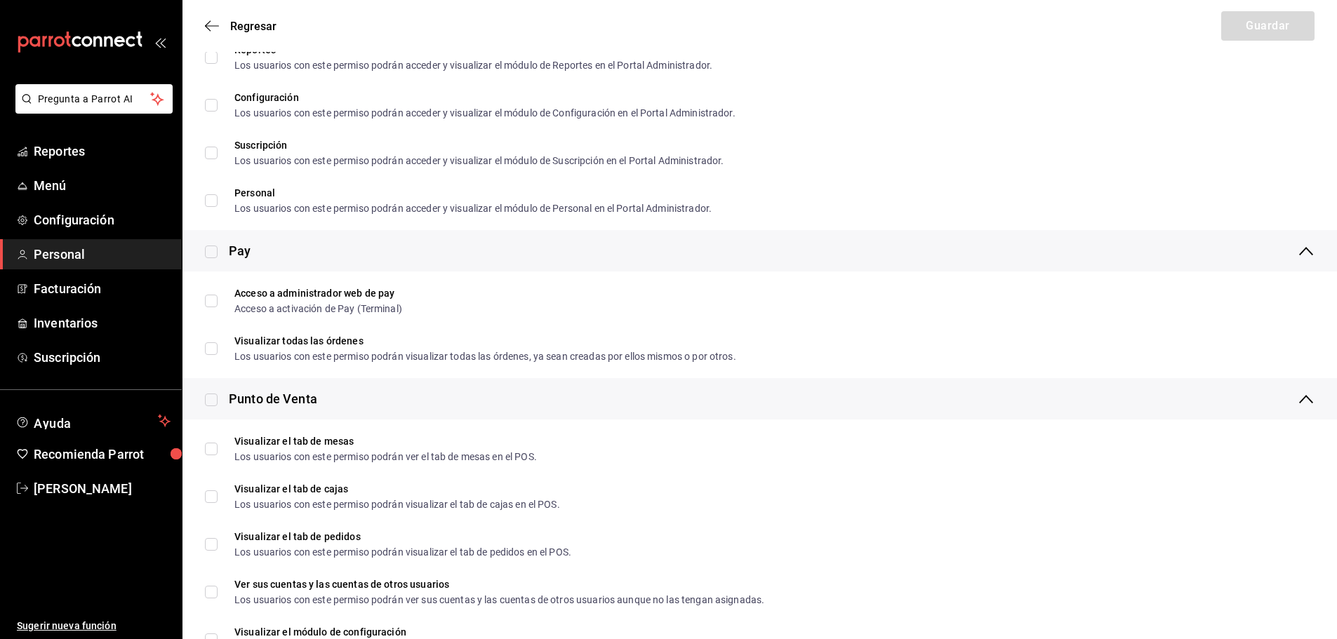
scroll to position [1123, 0]
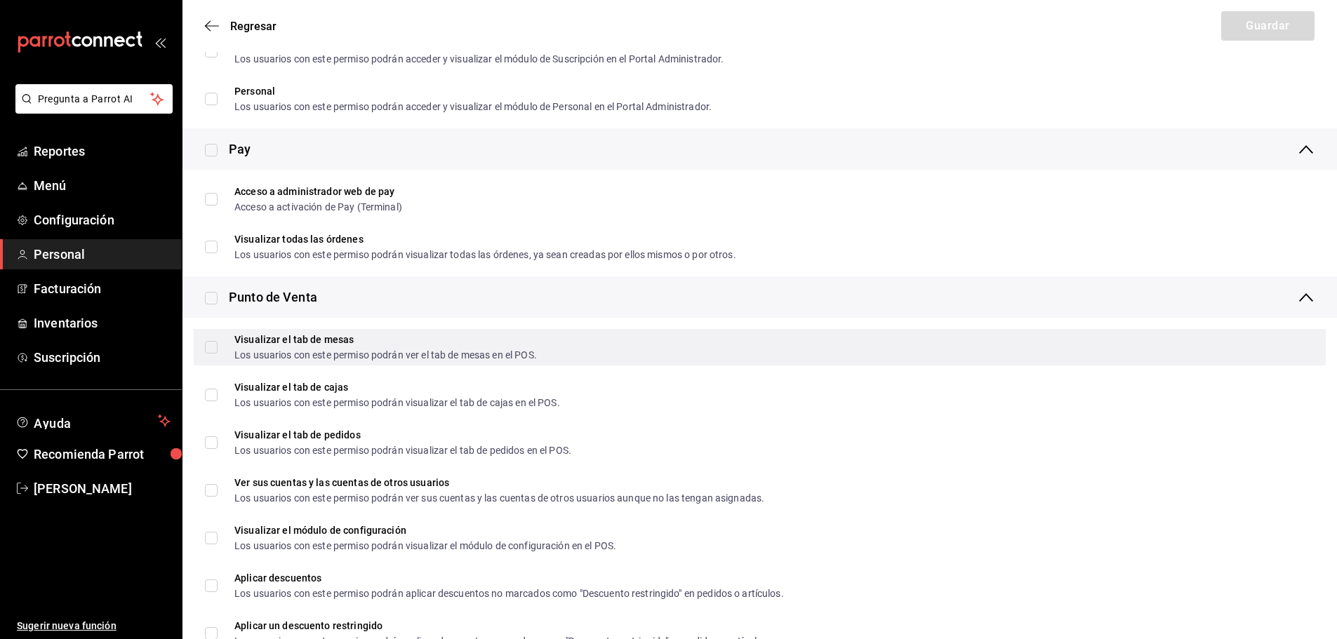
drag, startPoint x: 395, startPoint y: 429, endPoint x: 956, endPoint y: 336, distance: 568.2
click at [956, 336] on div "Visualizar el tab de mesas Los usuarios con este permiso podrán ver el tab de m…" at bounding box center [760, 347] width 1132 height 36
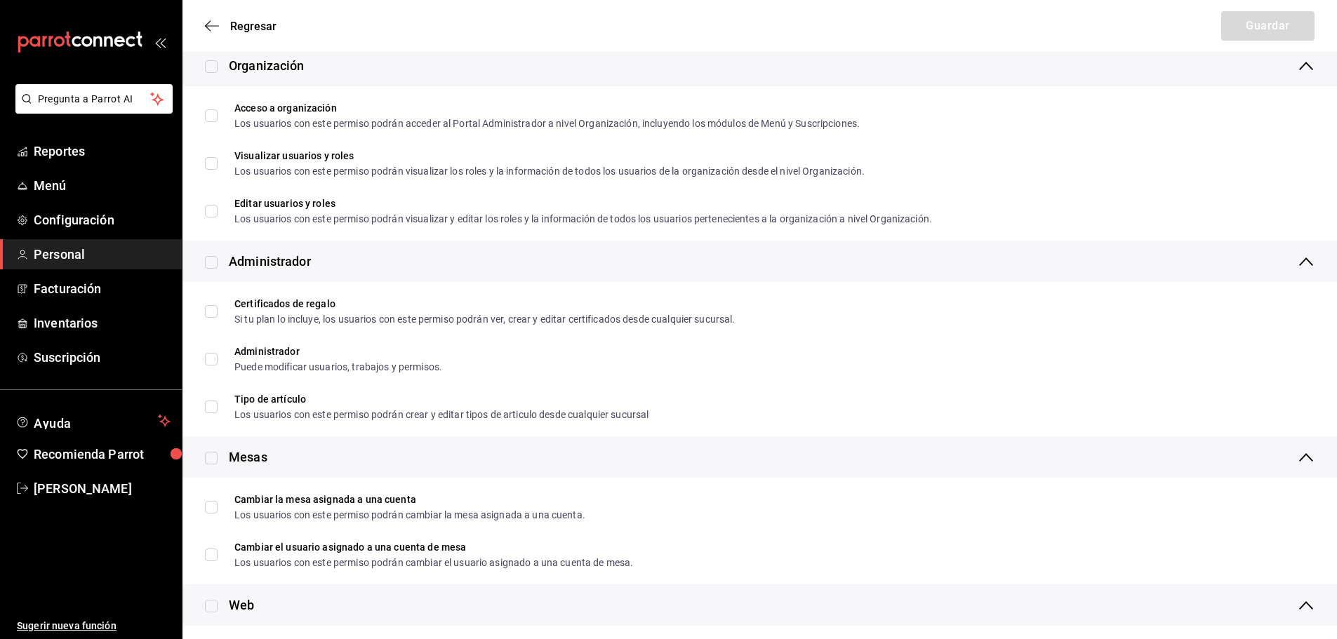
scroll to position [281, 0]
click at [212, 267] on input "checkbox" at bounding box center [211, 261] width 13 height 13
checkbox input "true"
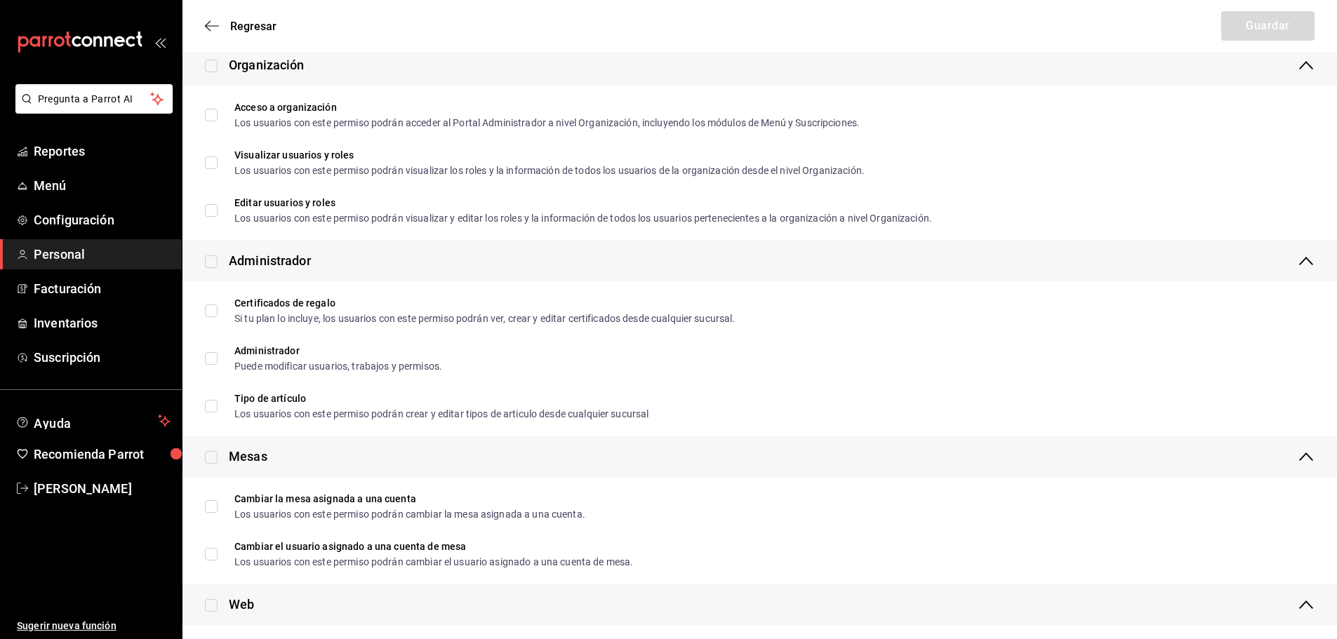
checkbox input "true"
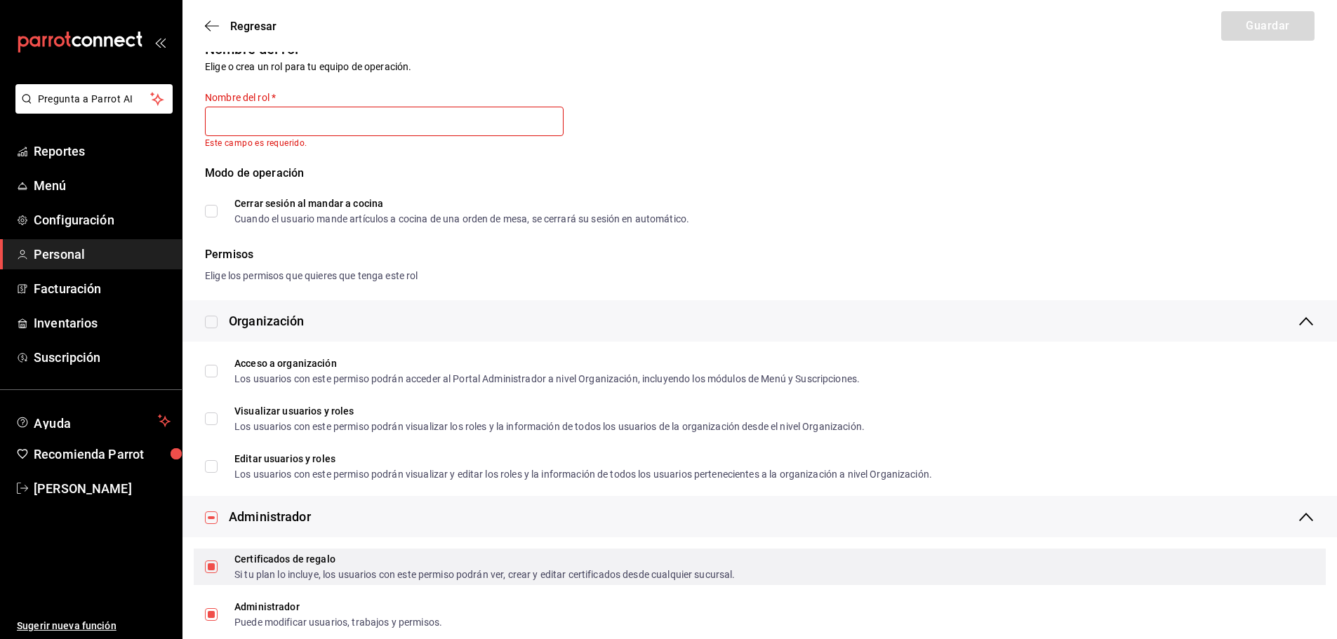
scroll to position [0, 0]
